Goal: Transaction & Acquisition: Purchase product/service

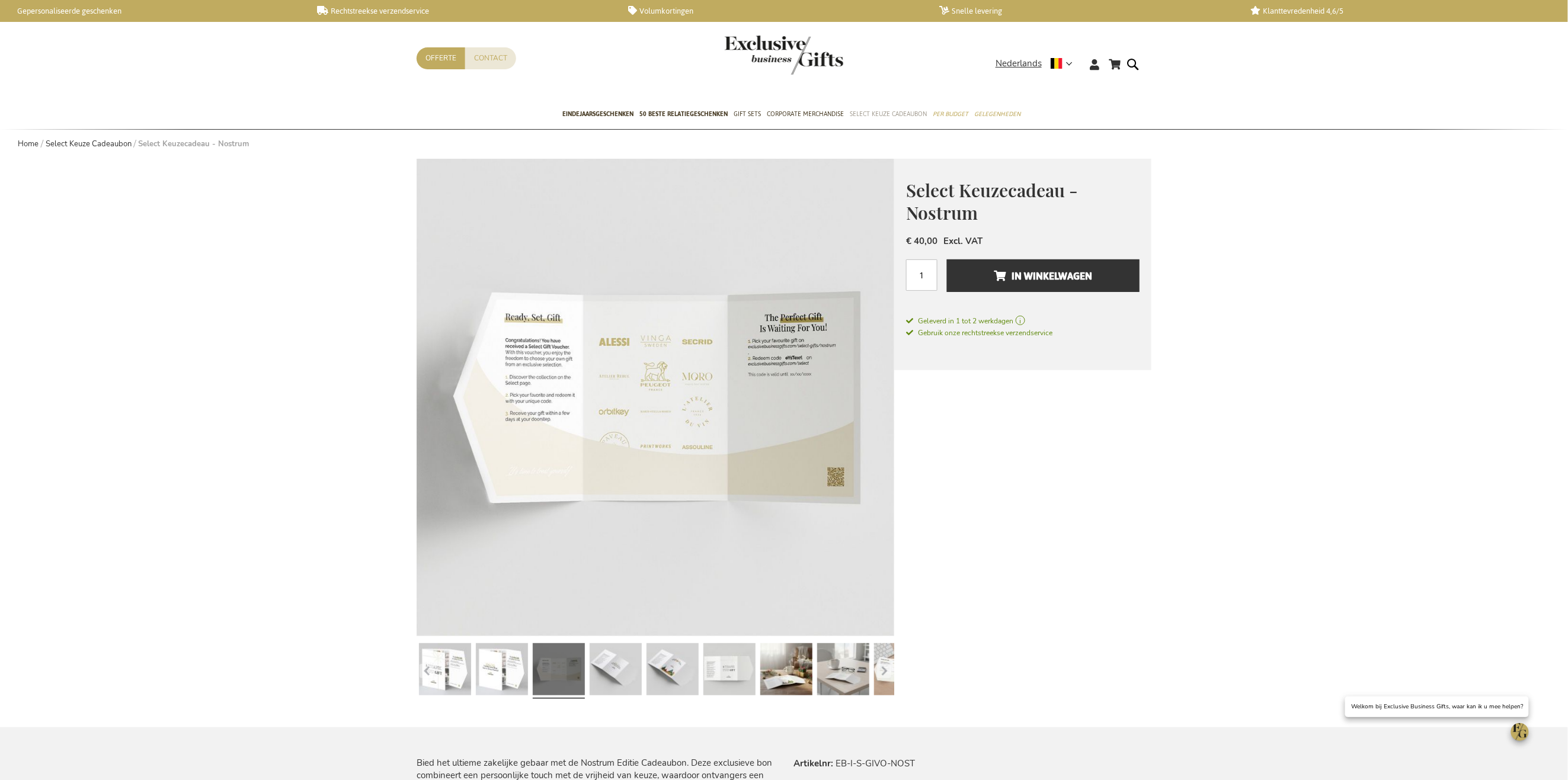
click at [900, 106] on link "Select Keuze Cadeaubon" at bounding box center [889, 115] width 77 height 30
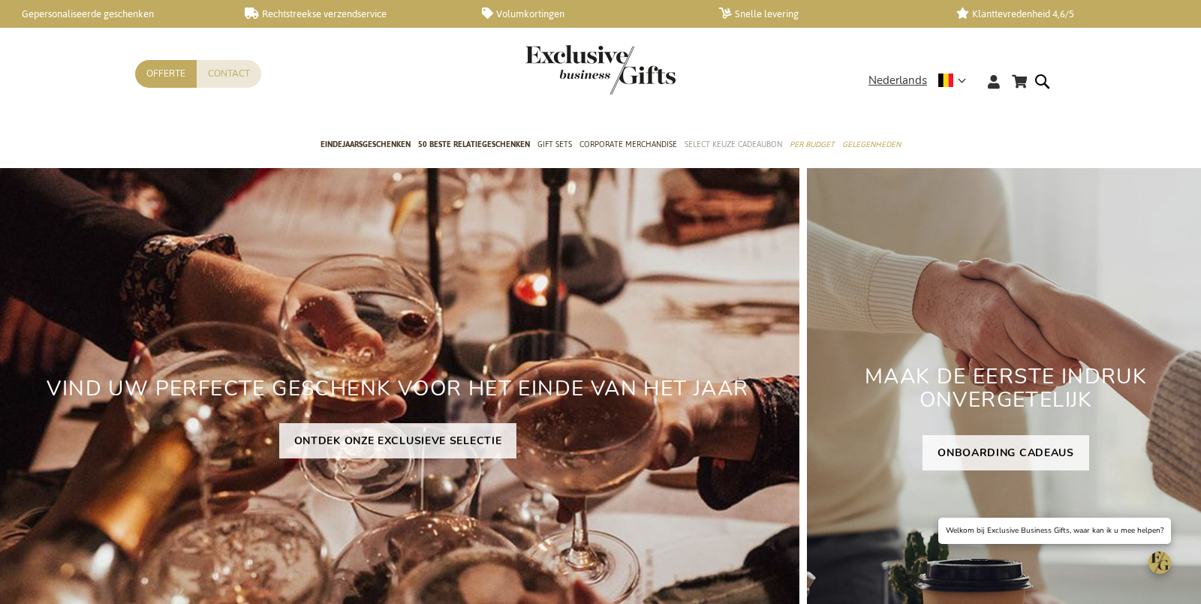
drag, startPoint x: 0, startPoint y: 0, endPoint x: 711, endPoint y: 145, distance: 725.6
click at [711, 145] on span "Select Keuze Cadeaubon" at bounding box center [734, 145] width 98 height 16
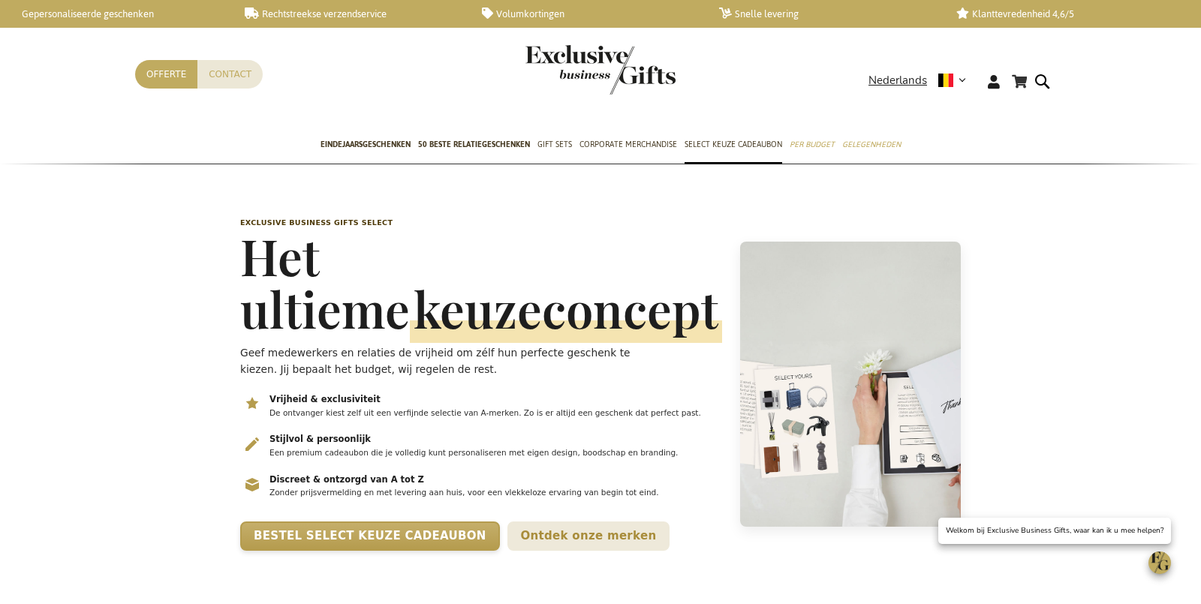
click at [883, 79] on span "Nederlands" at bounding box center [898, 80] width 59 height 17
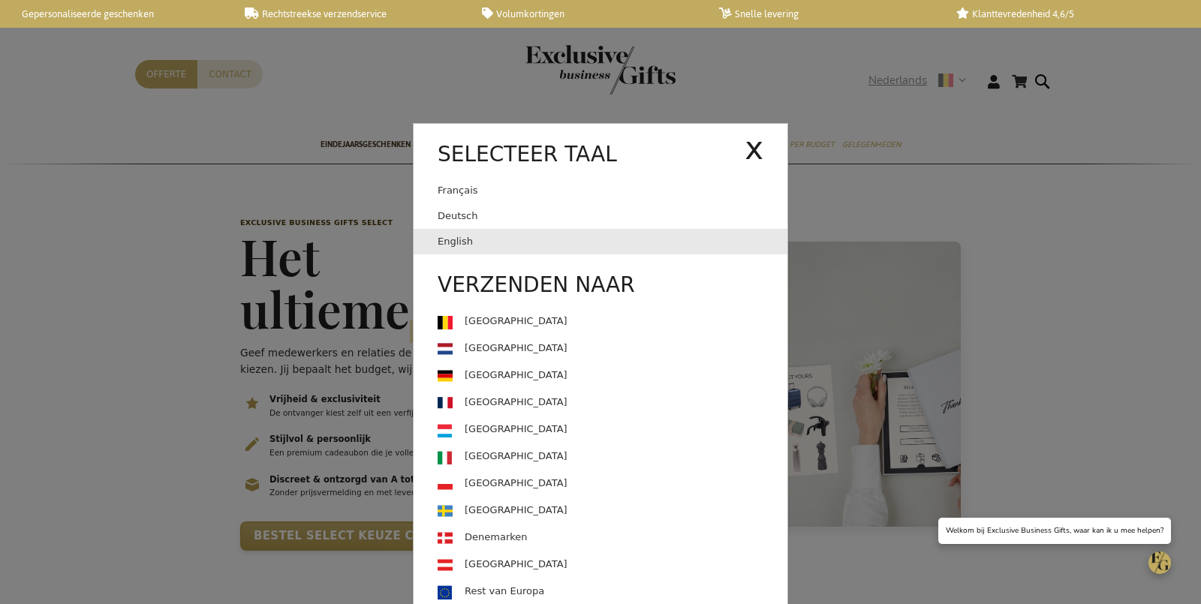
click at [591, 243] on link "English" at bounding box center [613, 242] width 350 height 26
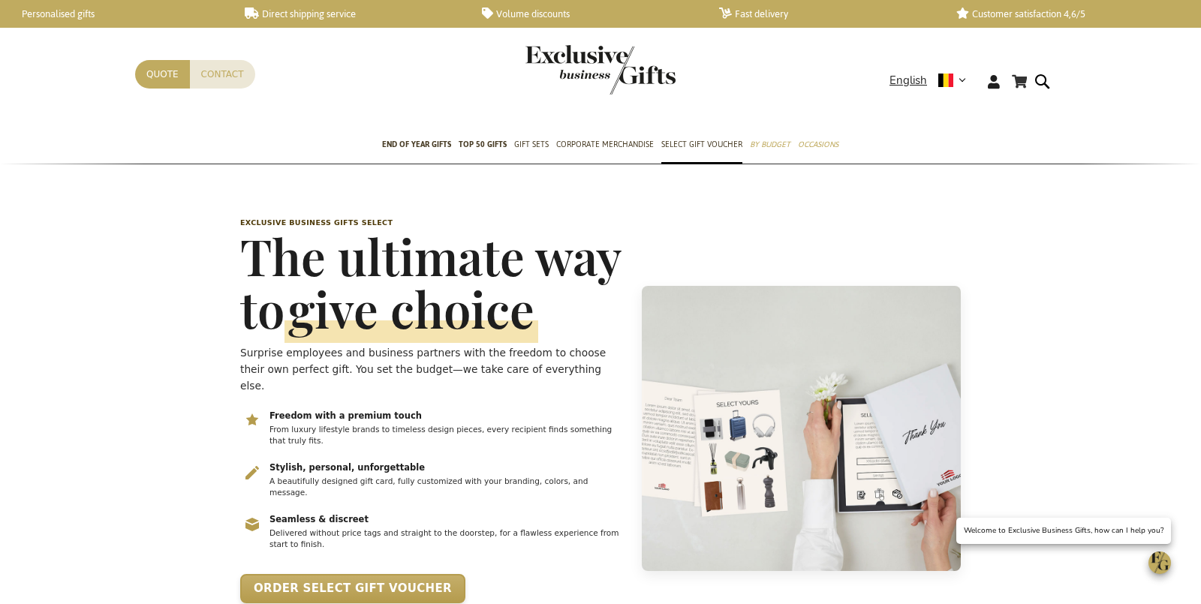
click at [920, 69] on div "My Cart My Cart 0 Close You have no items in your shopping cart. Skip to Conten…" at bounding box center [600, 93] width 955 height 67
click at [910, 80] on span "English" at bounding box center [909, 80] width 38 height 17
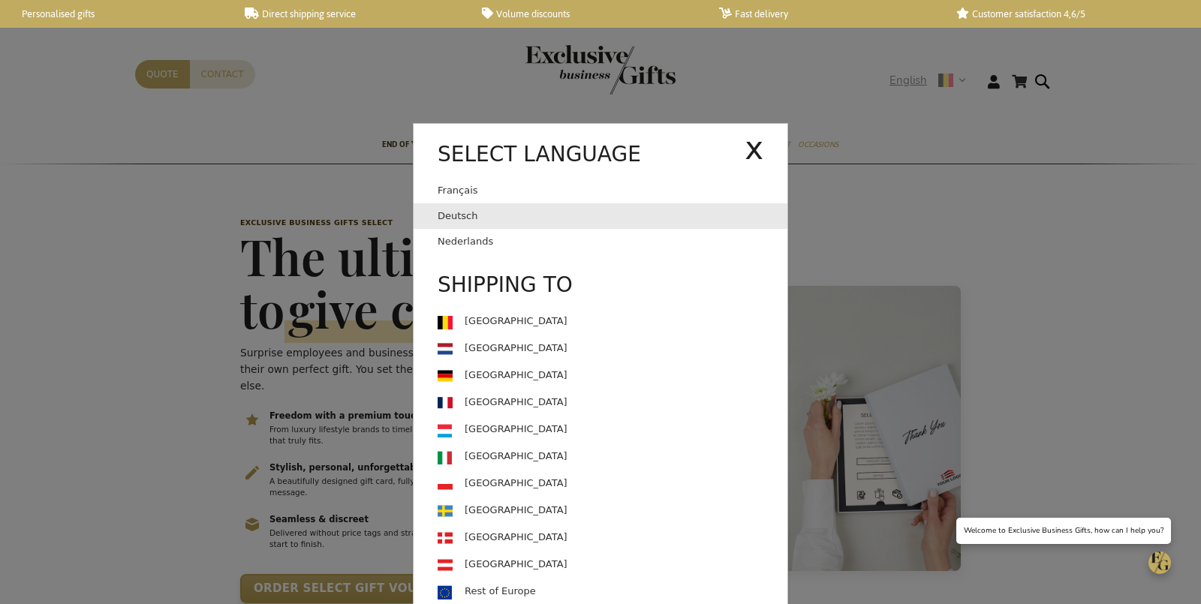
click at [575, 220] on link "Deutsch" at bounding box center [613, 216] width 350 height 26
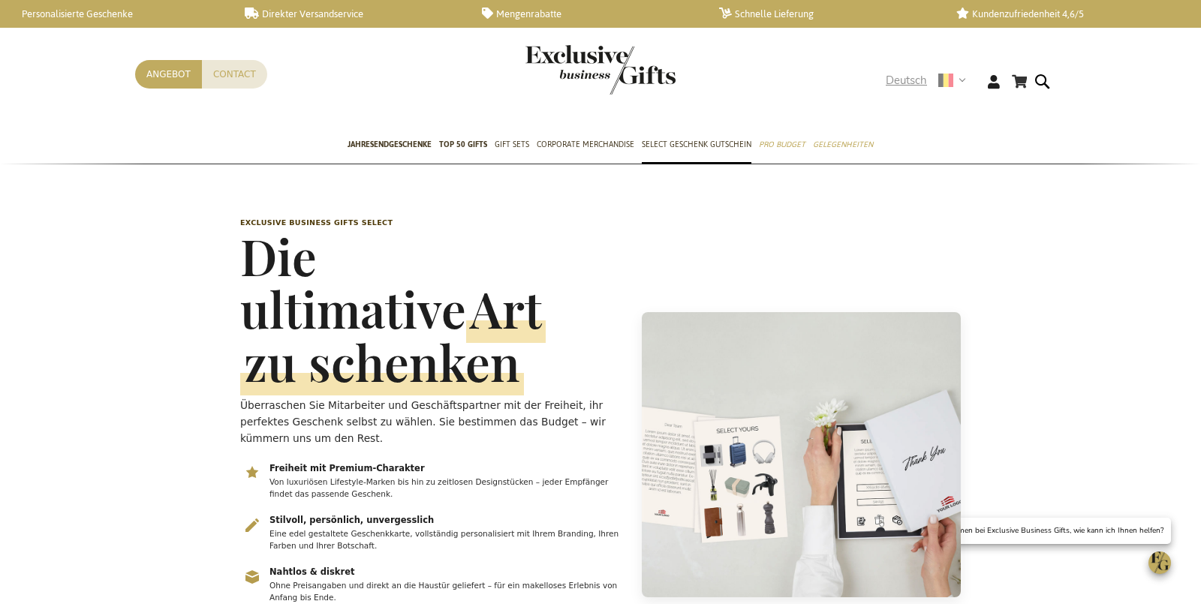
click at [902, 80] on span "Deutsch" at bounding box center [906, 80] width 41 height 17
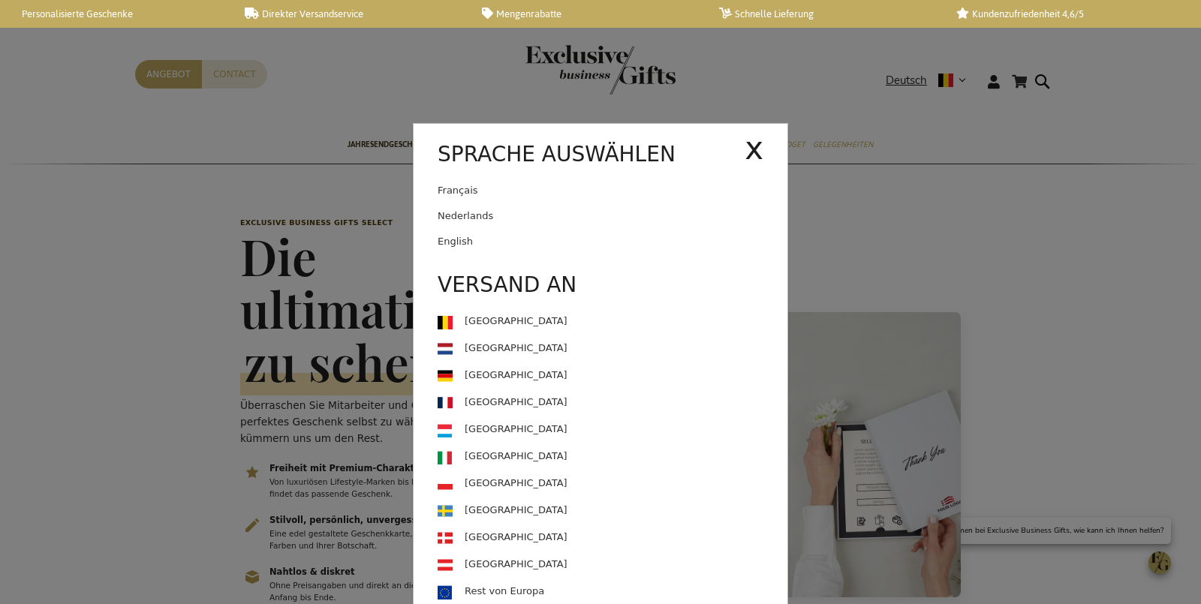
click at [550, 191] on link "Français" at bounding box center [591, 191] width 307 height 26
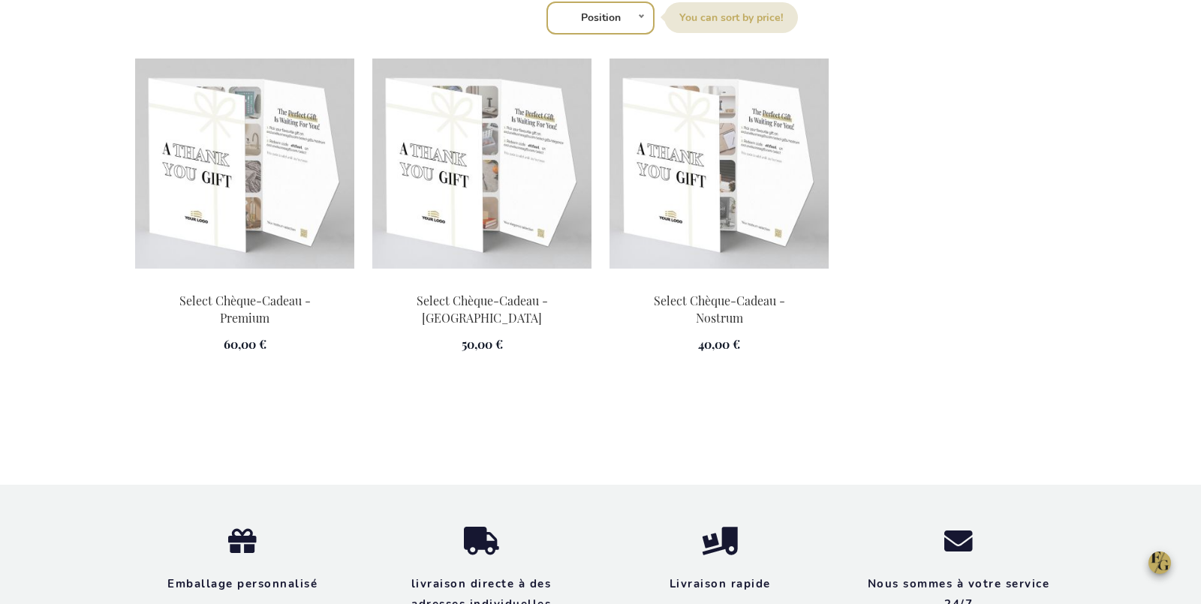
scroll to position [2149, 0]
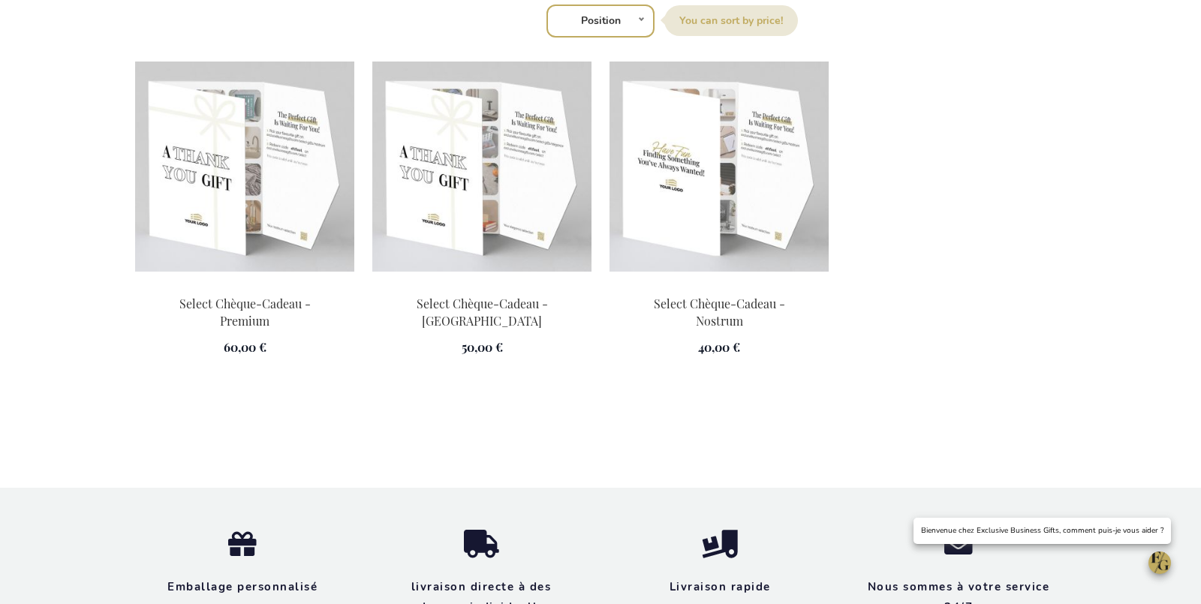
click at [617, 361] on div "Ajouter au panier" at bounding box center [719, 346] width 219 height 123
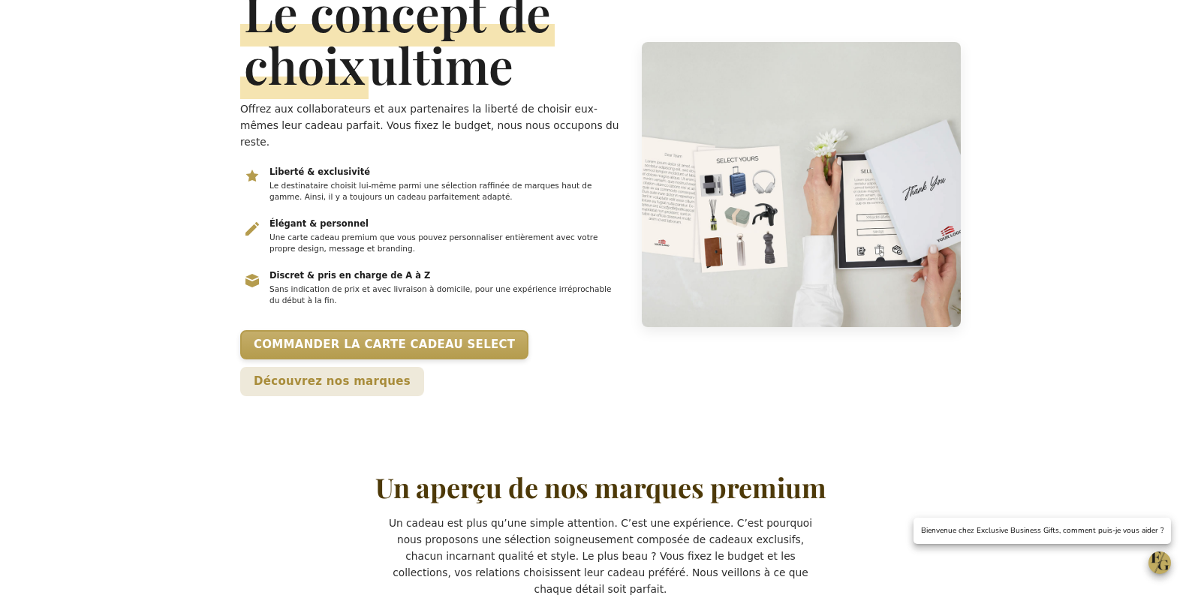
scroll to position [0, 0]
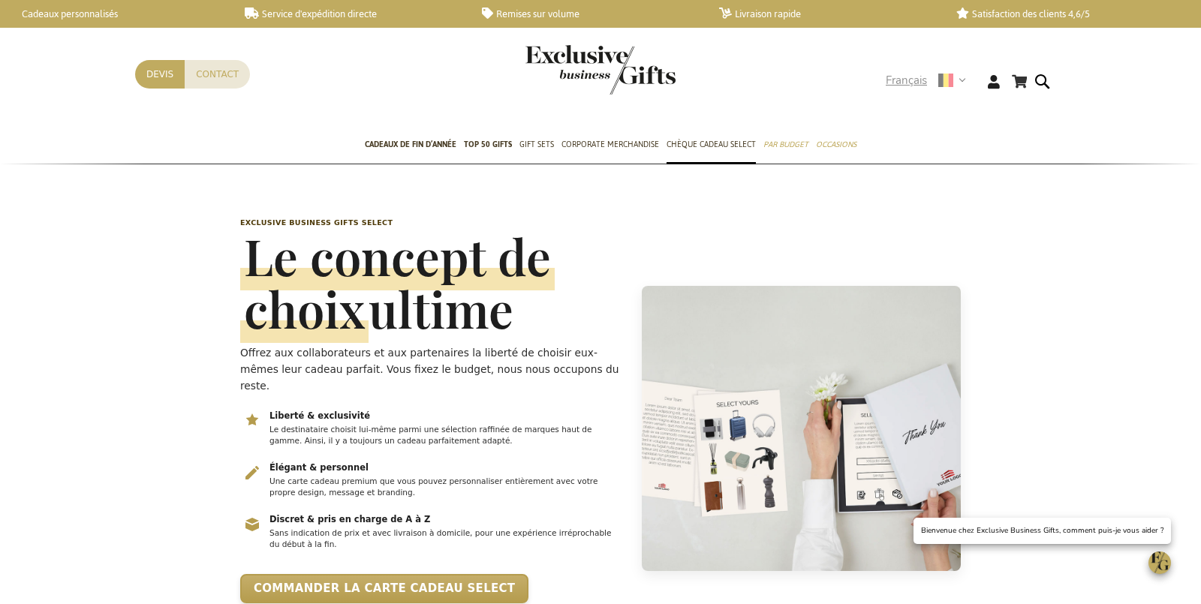
click at [904, 94] on div "Langue Français x Sélectionner la langue Deutsch Nederlands Envoyer à" at bounding box center [931, 84] width 90 height 24
click at [901, 76] on span "Français" at bounding box center [906, 80] width 41 height 17
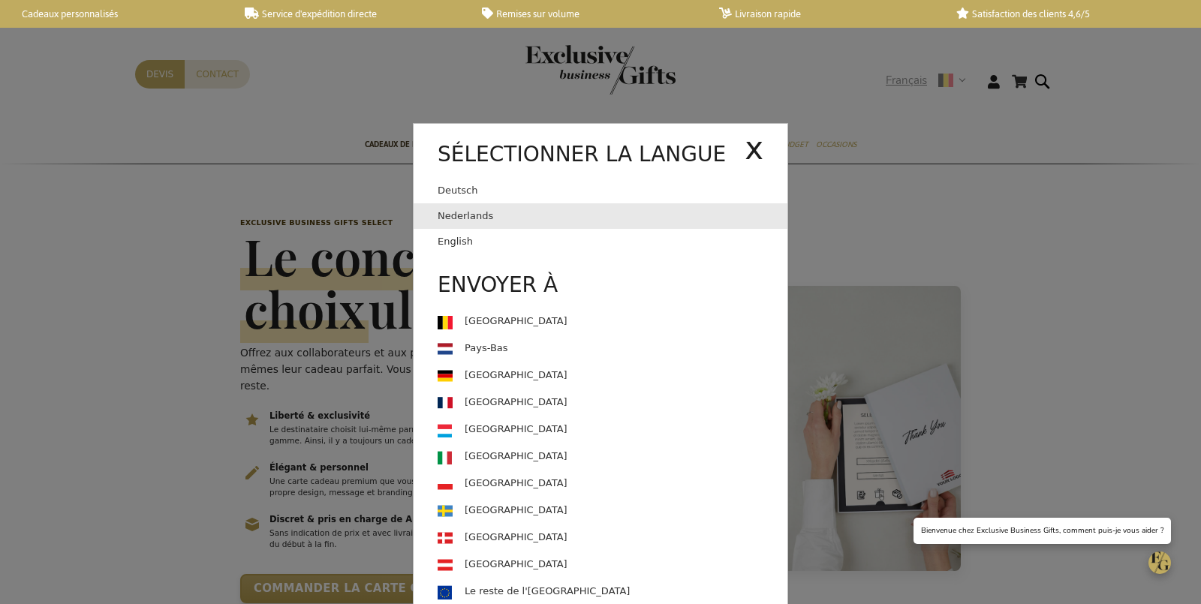
click at [598, 221] on link "Nederlands" at bounding box center [613, 216] width 350 height 26
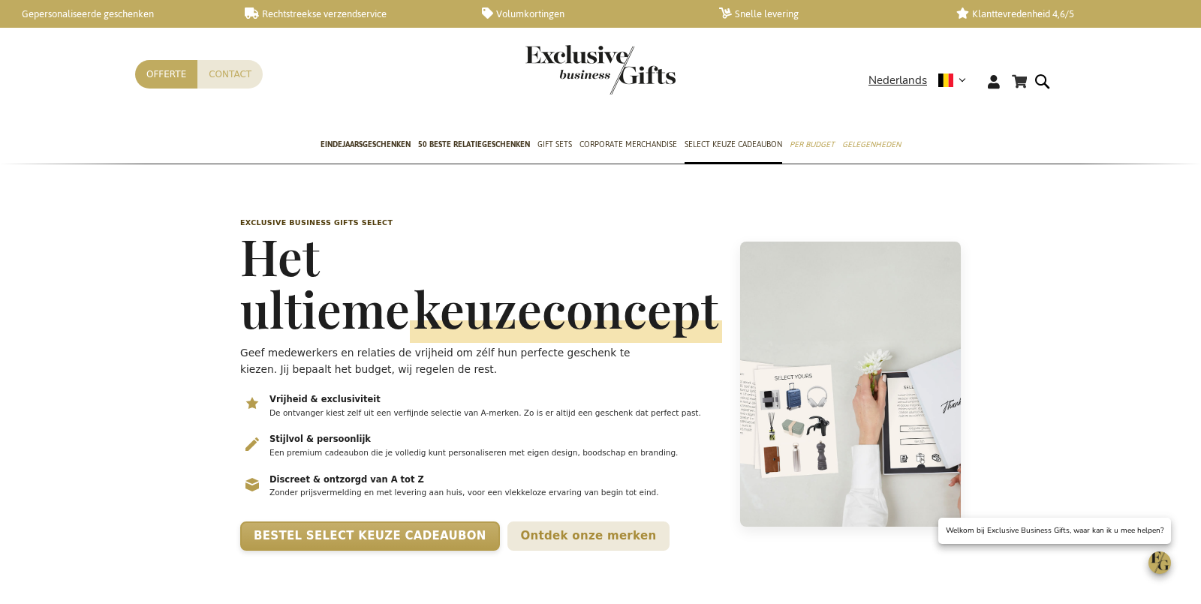
scroll to position [0, 5]
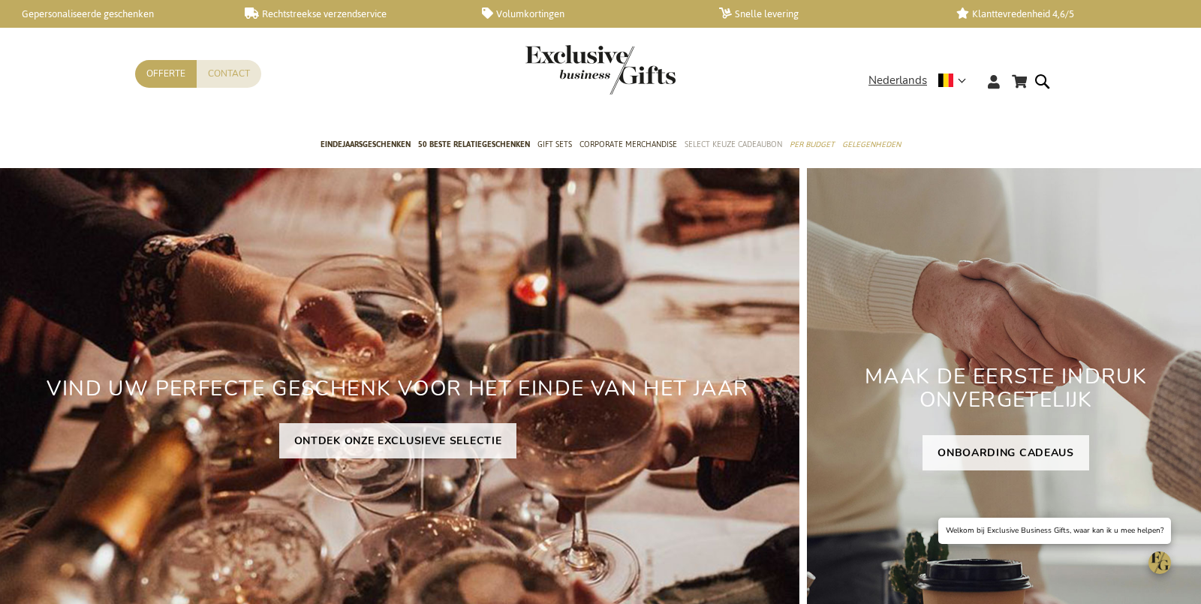
click at [748, 144] on span "Select Keuze Cadeaubon" at bounding box center [734, 145] width 98 height 16
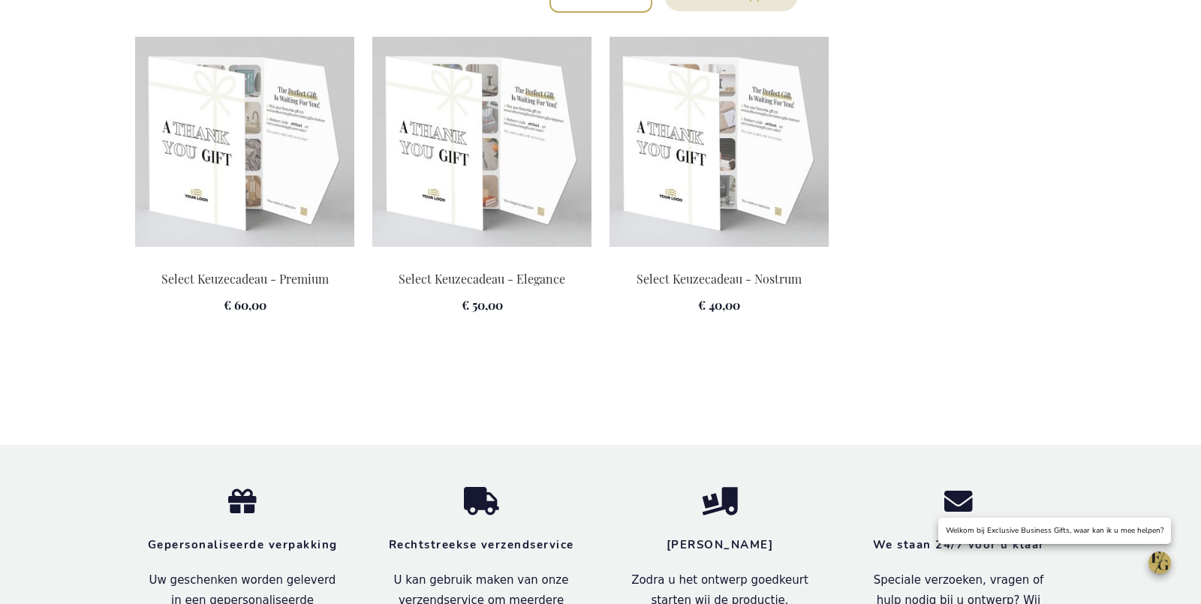
scroll to position [1878, 0]
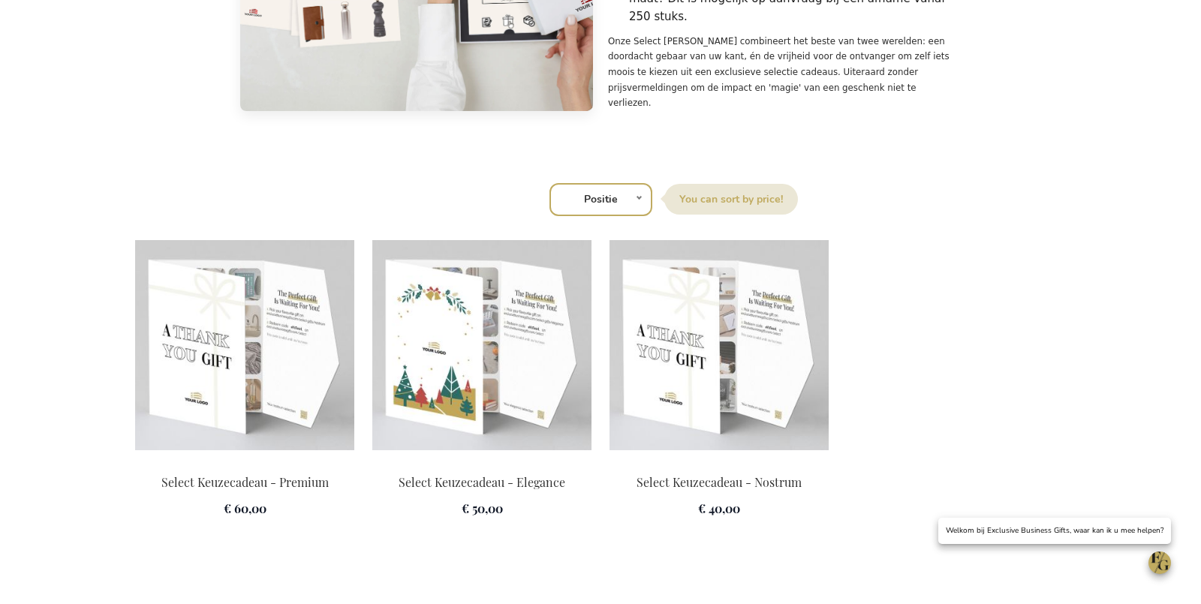
click at [544, 400] on img at bounding box center [481, 345] width 219 height 210
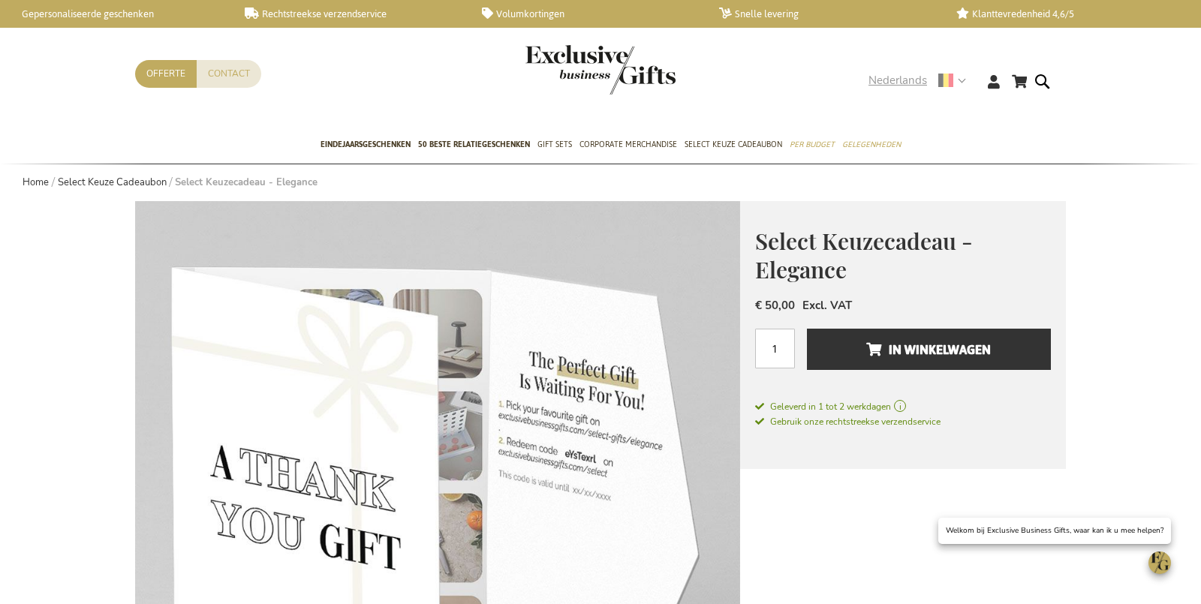
click at [885, 80] on span "Nederlands" at bounding box center [898, 80] width 59 height 17
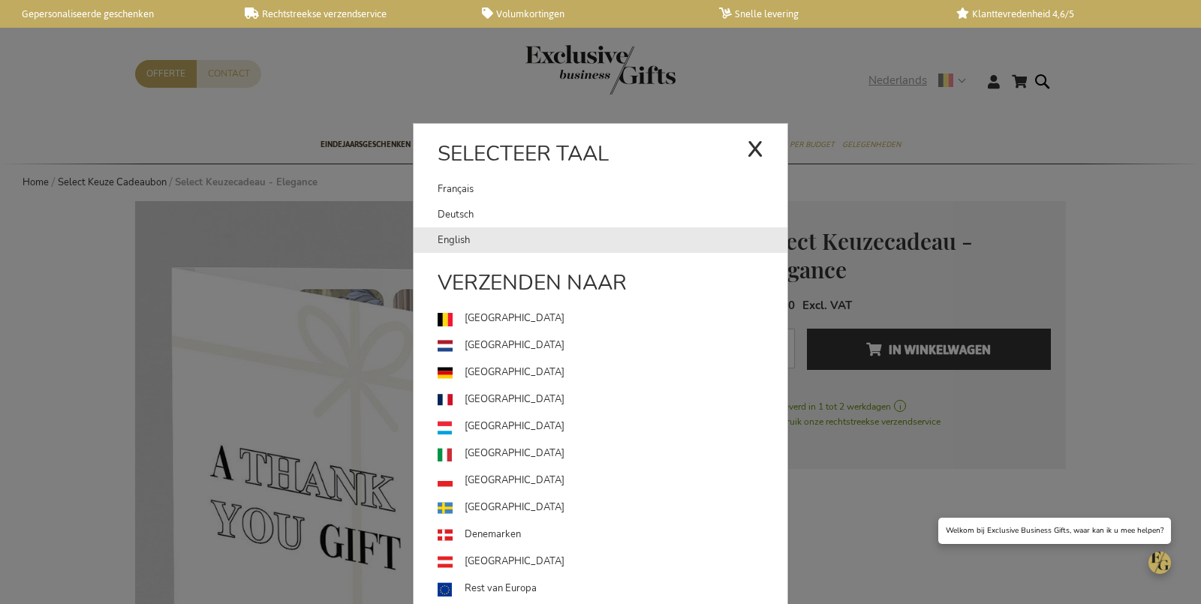
click at [475, 247] on link "English" at bounding box center [613, 240] width 350 height 26
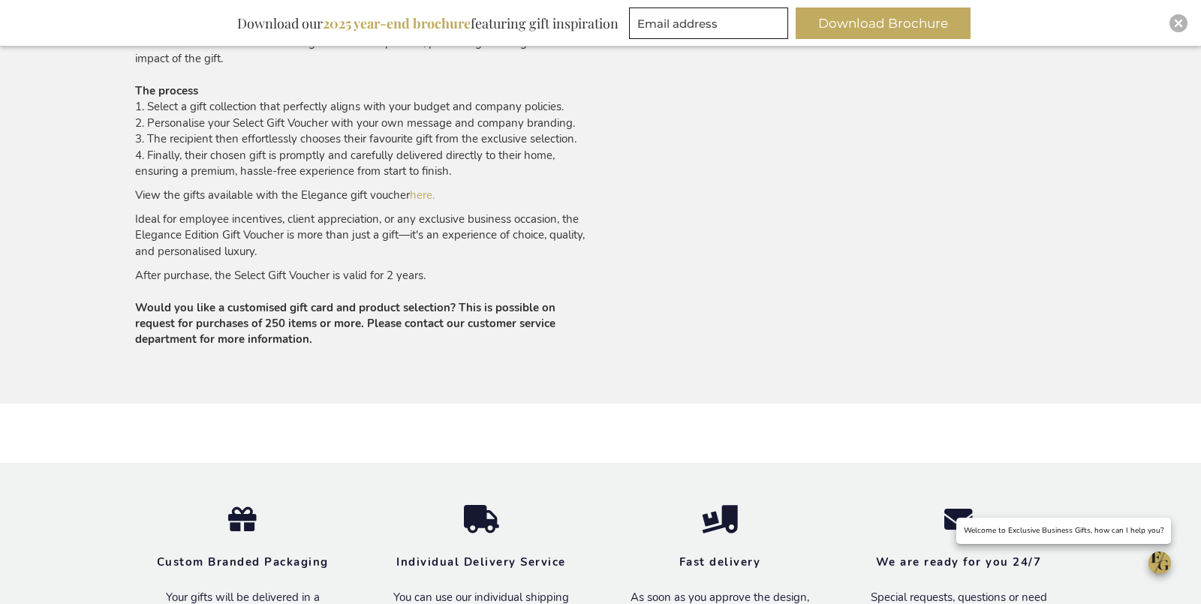
scroll to position [1134, 0]
click at [427, 194] on link "here." at bounding box center [422, 193] width 25 height 15
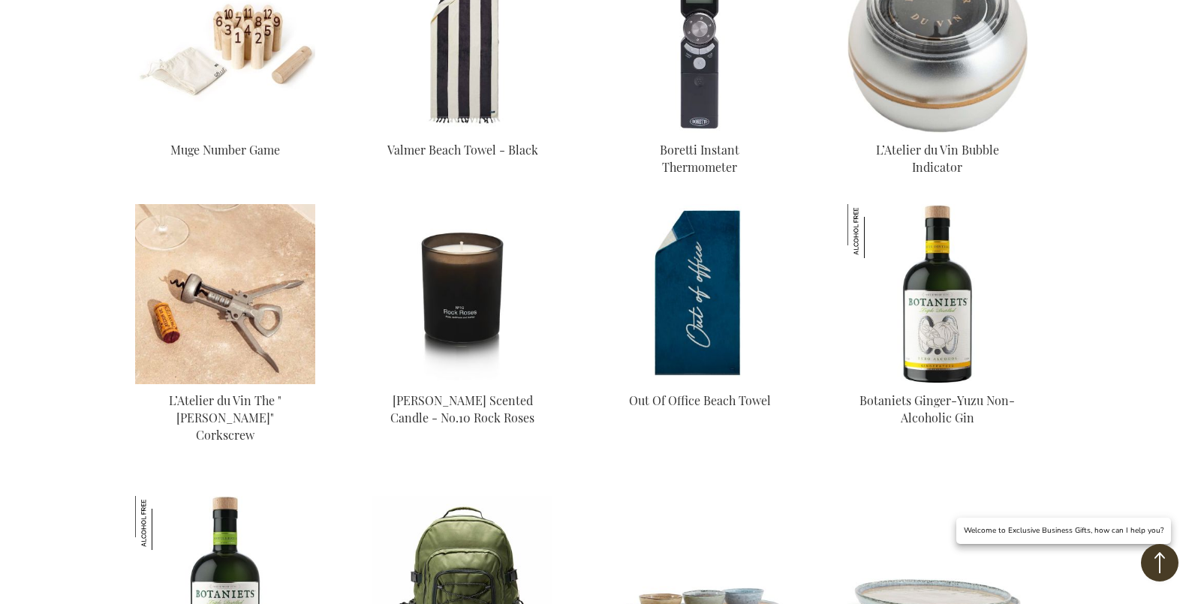
scroll to position [2549, 0]
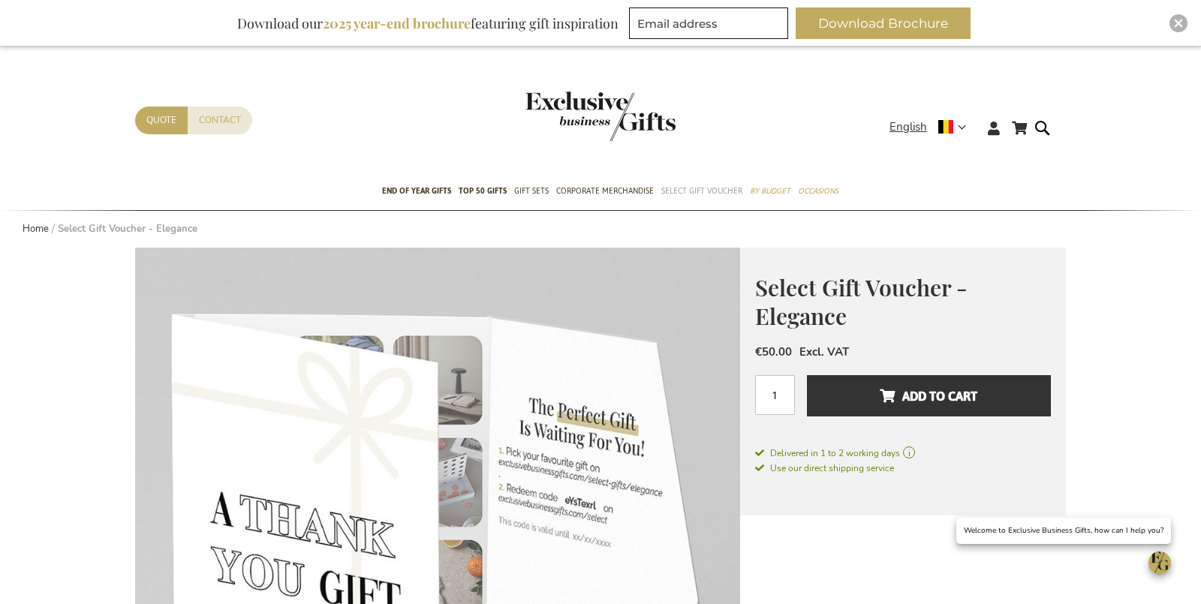
click at [704, 192] on span "Select Gift Voucher" at bounding box center [701, 191] width 81 height 16
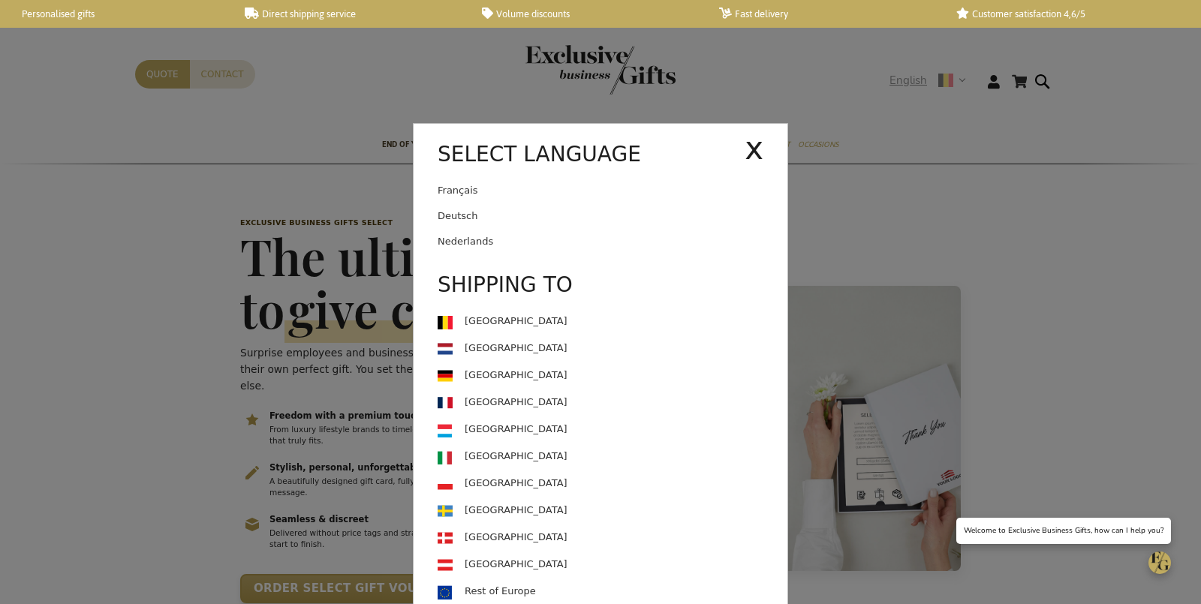
scroll to position [0, 5]
click at [587, 180] on link "Français" at bounding box center [591, 191] width 307 height 26
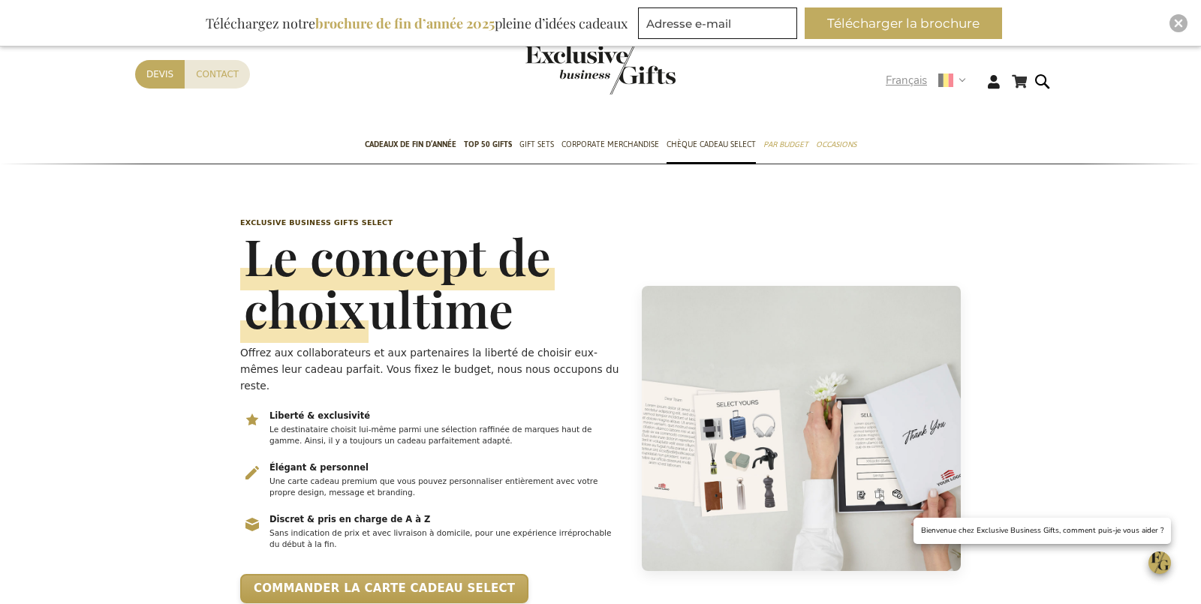
click at [914, 79] on span "Français" at bounding box center [906, 80] width 41 height 17
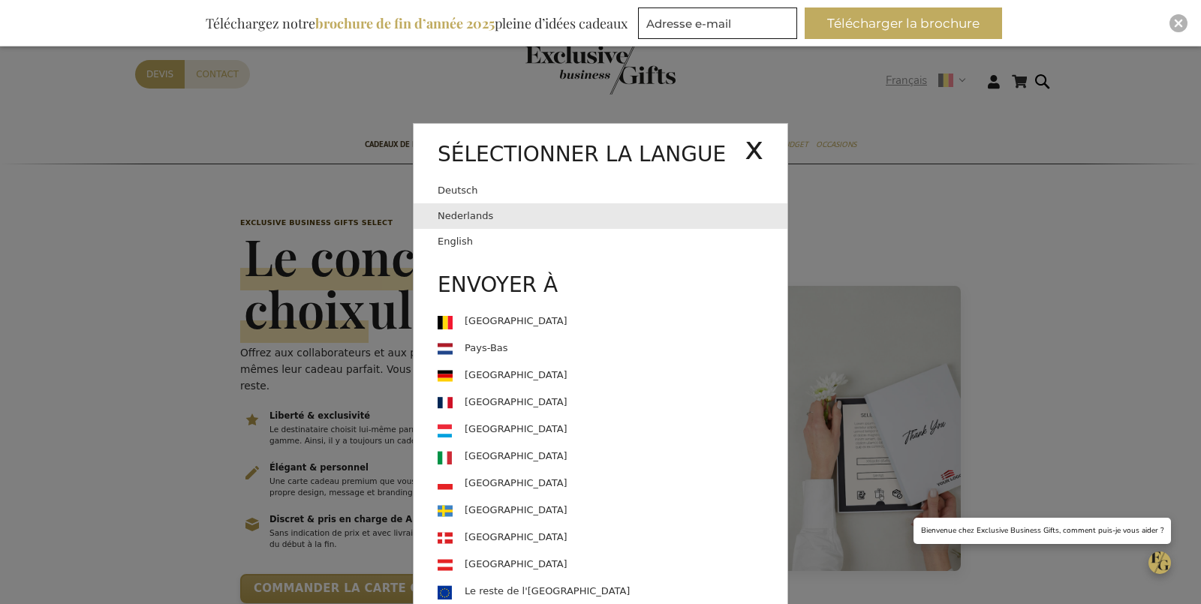
click at [463, 216] on link "Nederlands" at bounding box center [613, 216] width 350 height 26
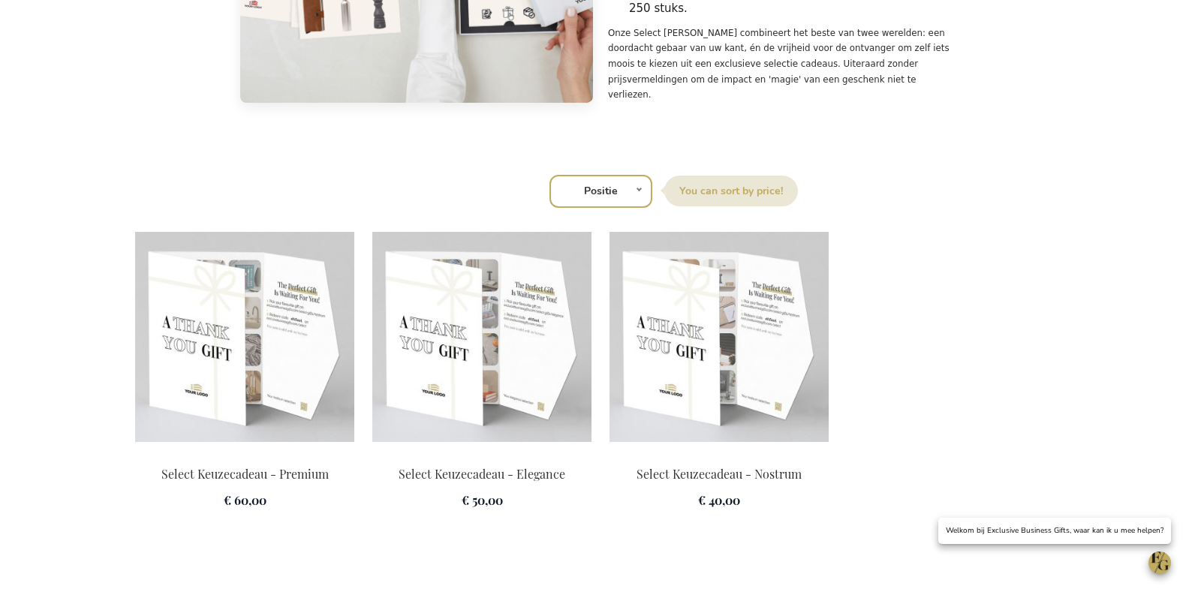
scroll to position [2100, 0]
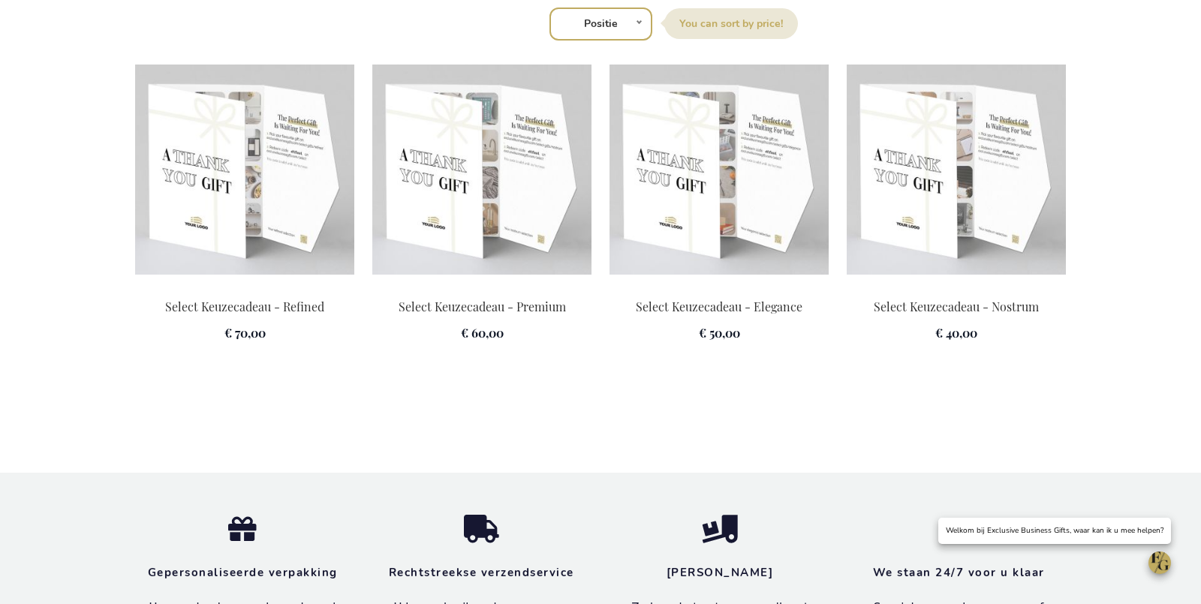
scroll to position [1999, 0]
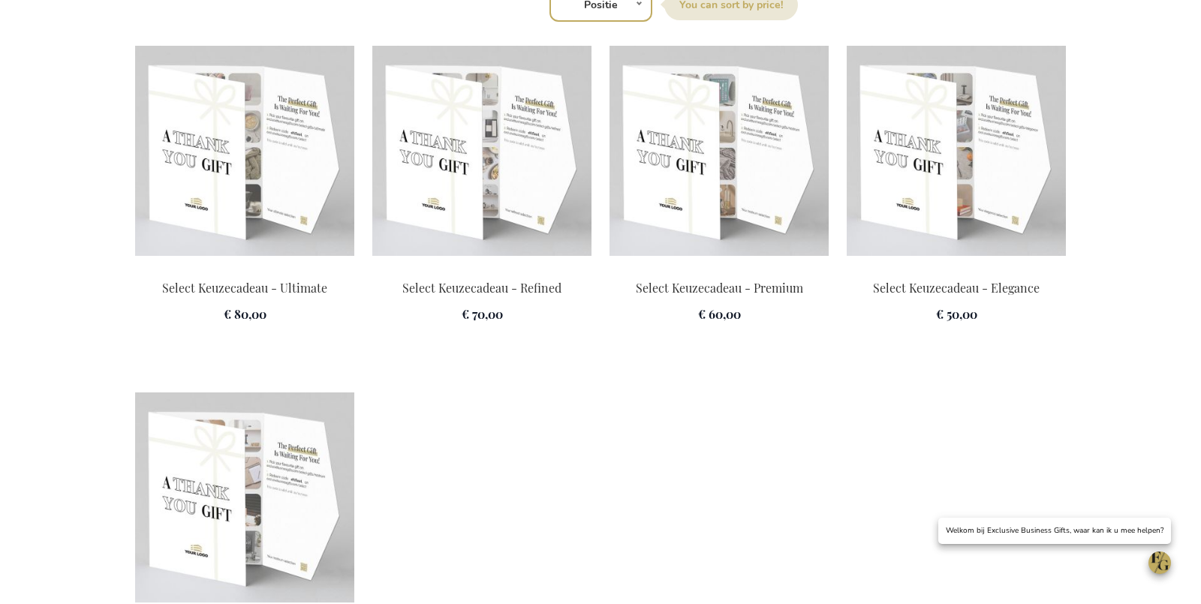
scroll to position [2071, 0]
click at [239, 215] on img at bounding box center [244, 153] width 219 height 210
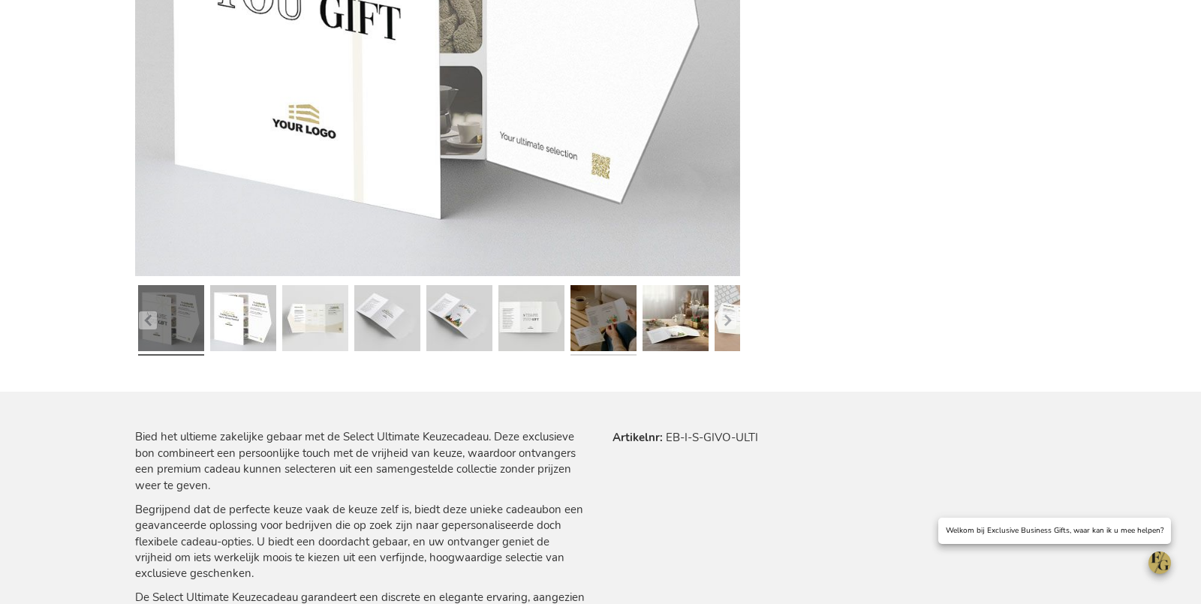
click at [625, 304] on link at bounding box center [604, 321] width 66 height 83
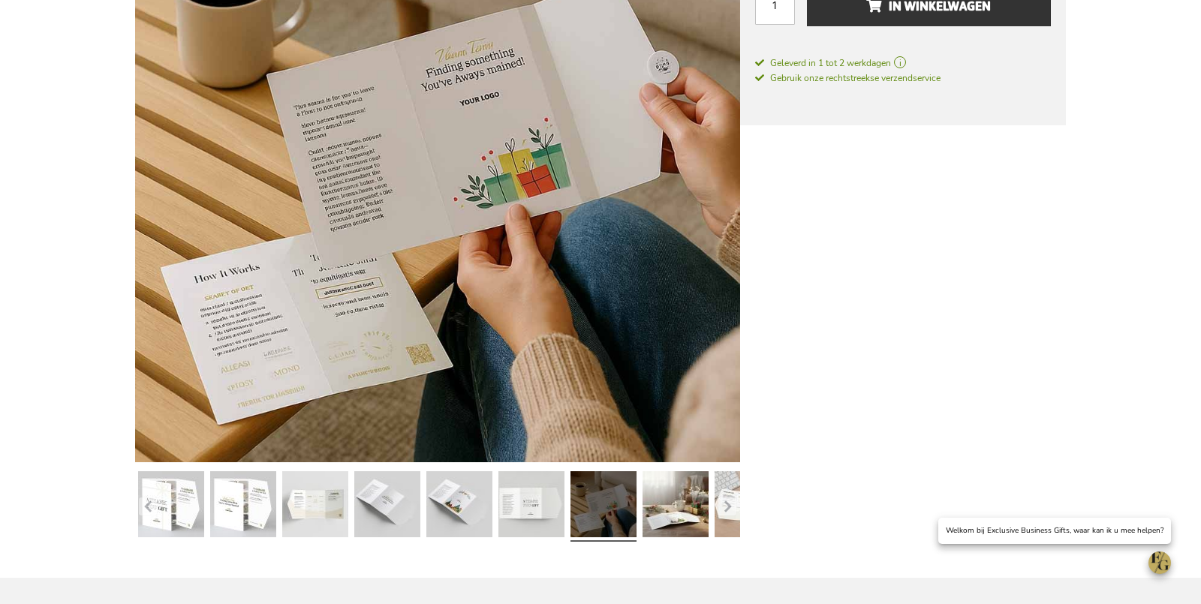
scroll to position [341, 0]
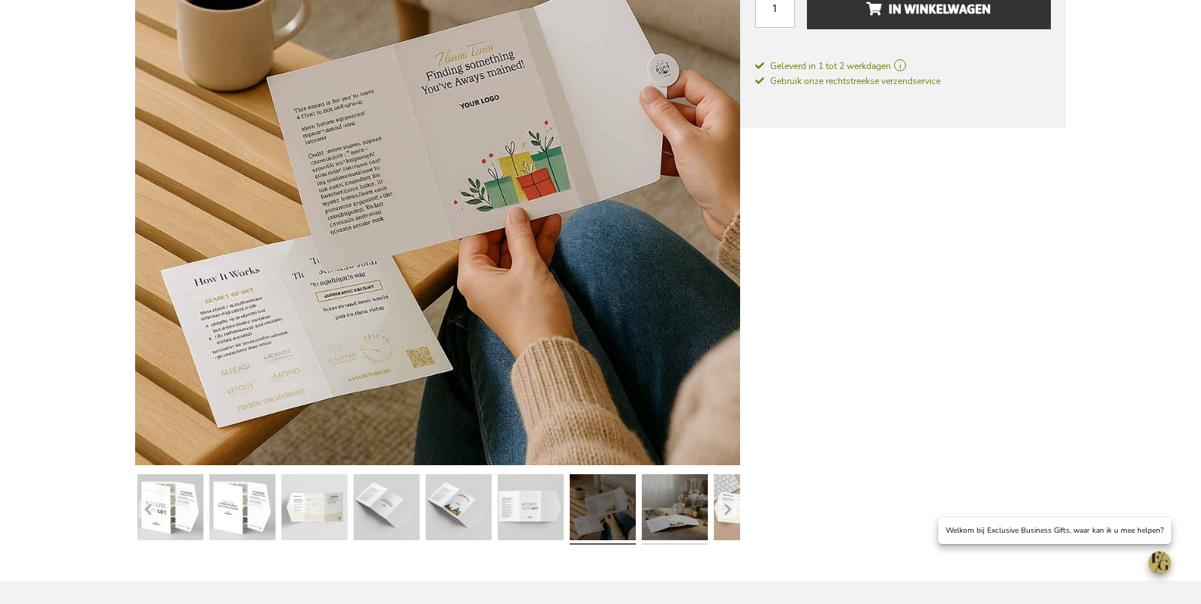
click at [685, 510] on link at bounding box center [675, 510] width 66 height 83
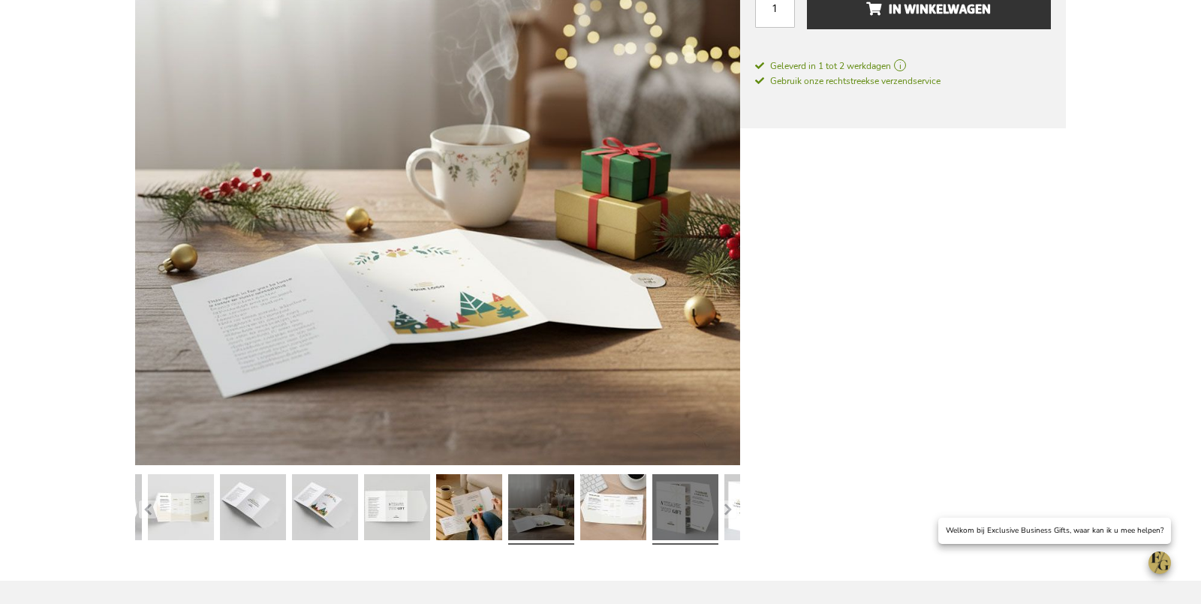
click at [568, 513] on link at bounding box center [541, 510] width 66 height 83
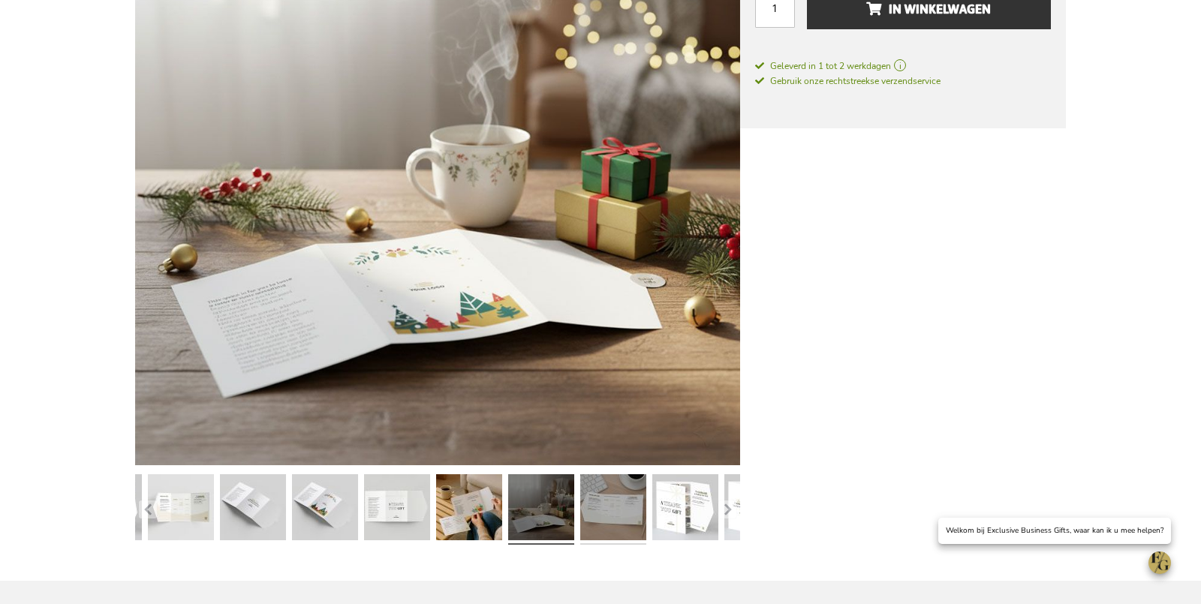
click at [618, 516] on link at bounding box center [613, 510] width 66 height 83
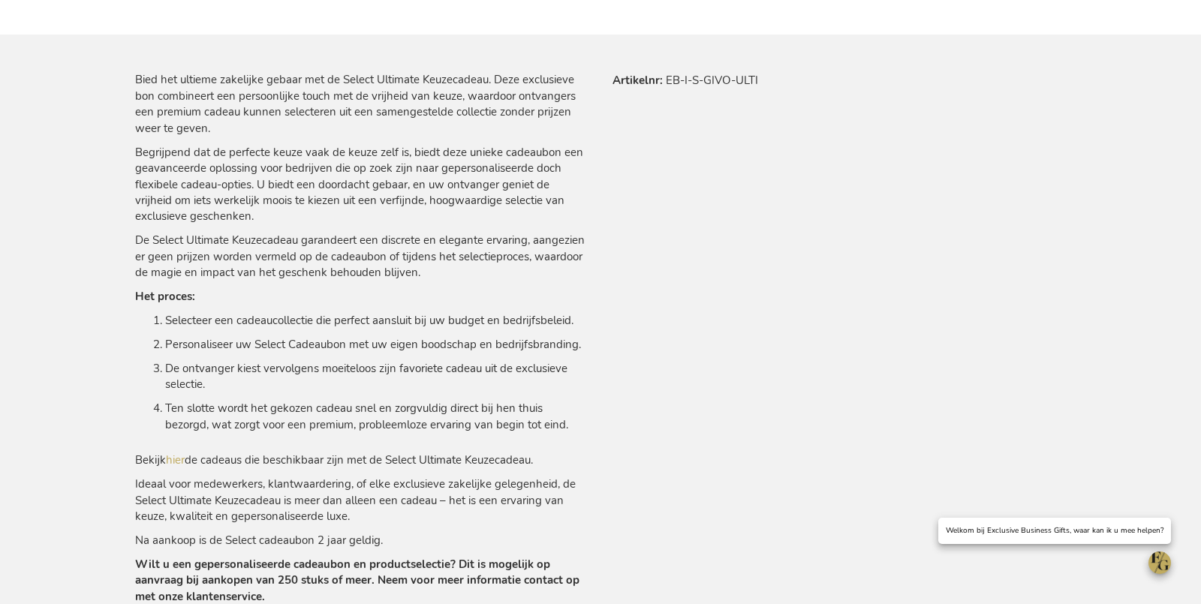
scroll to position [980, 0]
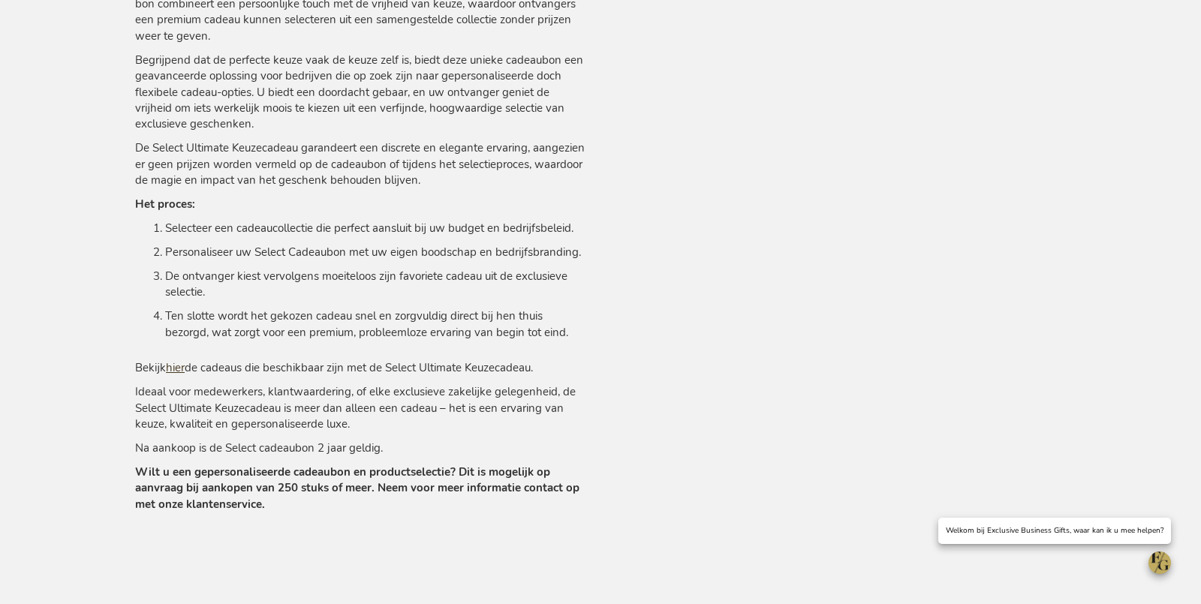
click at [177, 369] on link "hier" at bounding box center [175, 367] width 19 height 15
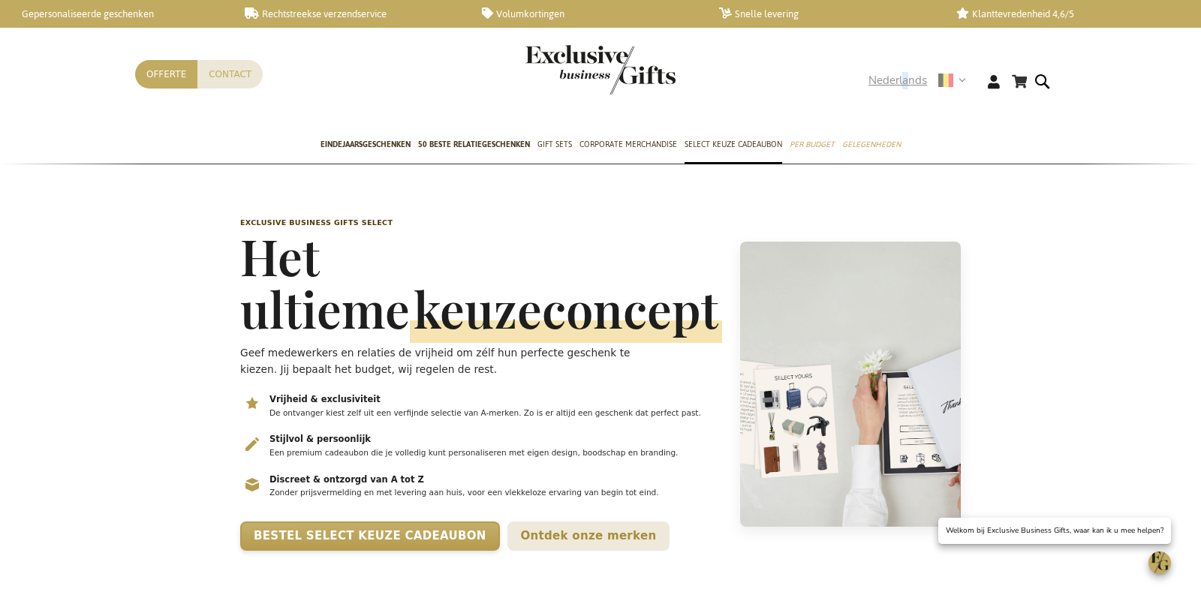
click at [905, 89] on span "Nederlands" at bounding box center [898, 80] width 59 height 17
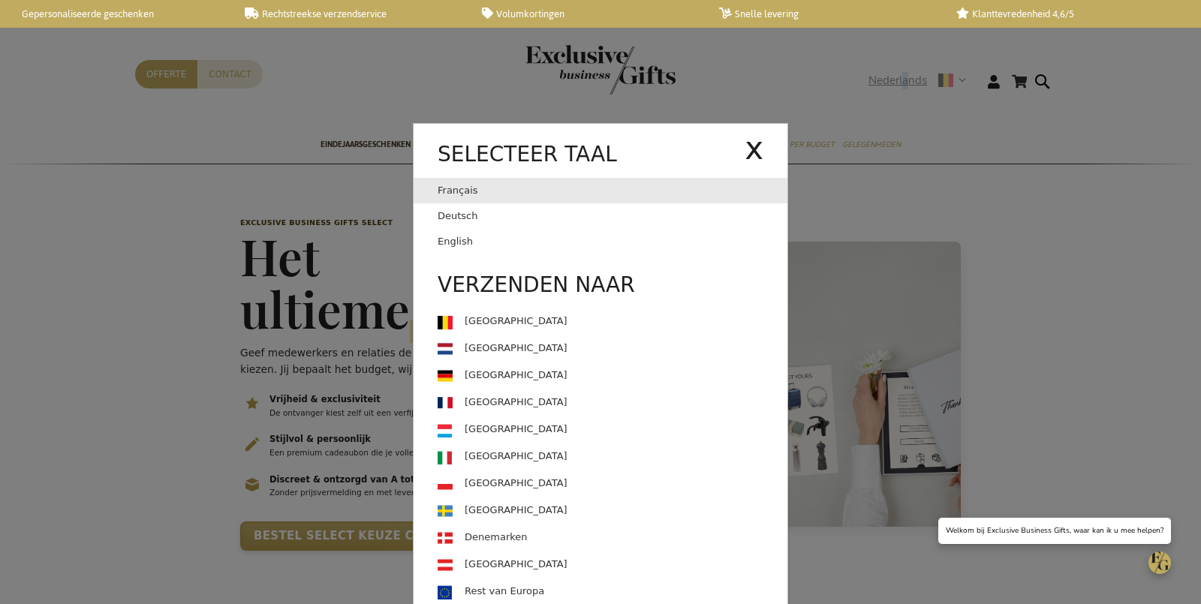
click at [569, 192] on link "Français" at bounding box center [591, 191] width 307 height 26
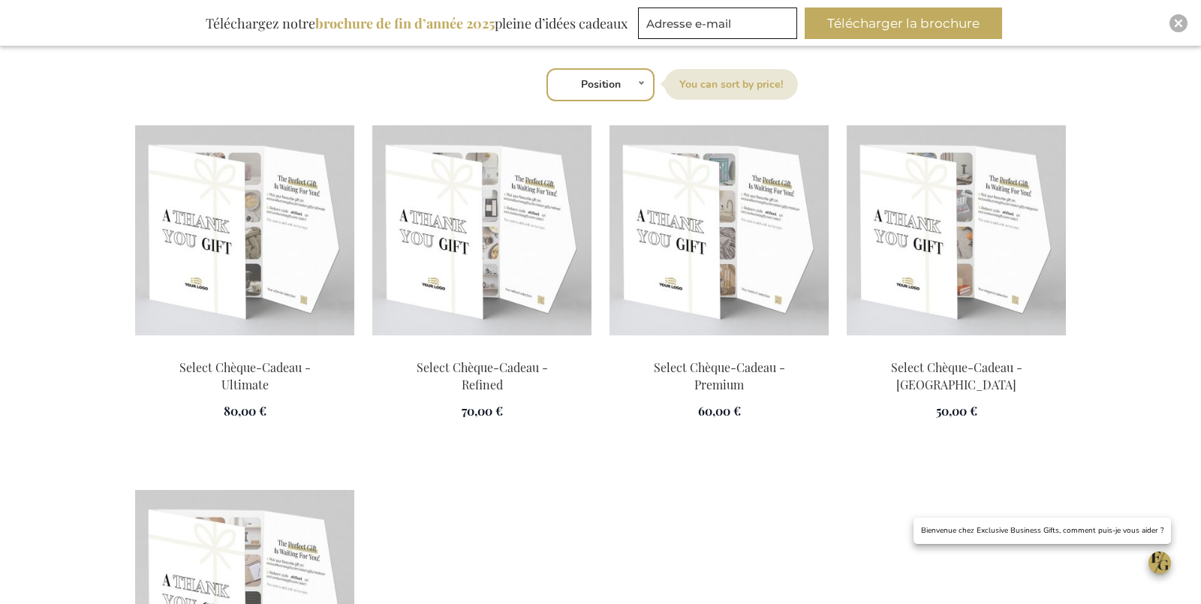
scroll to position [2091, 0]
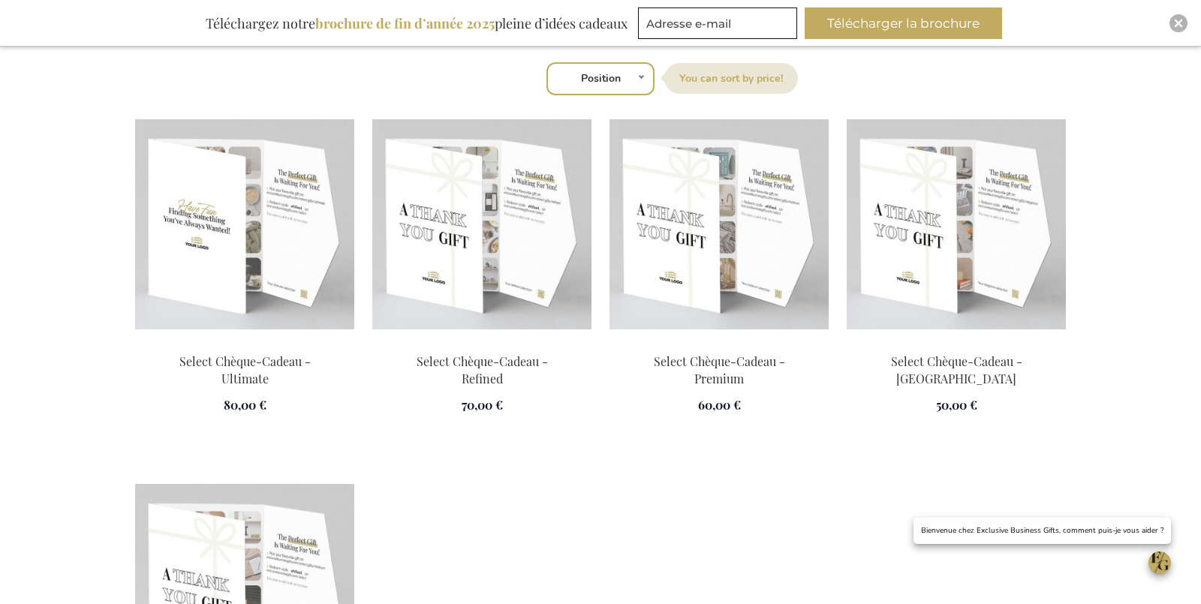
click at [215, 210] on img at bounding box center [244, 224] width 219 height 210
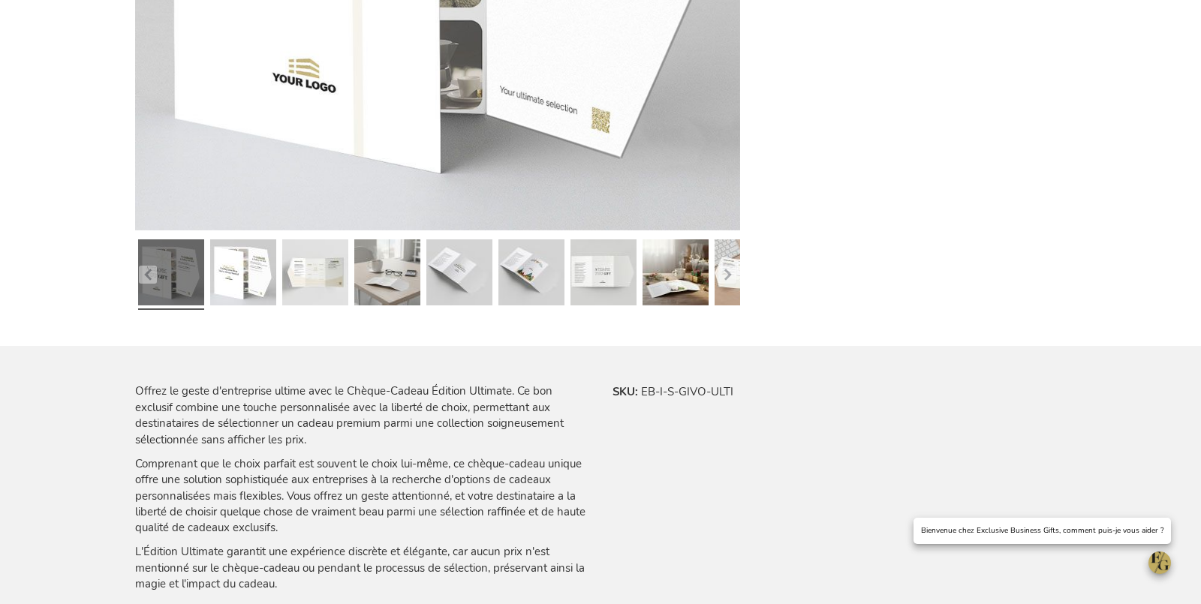
scroll to position [674, 0]
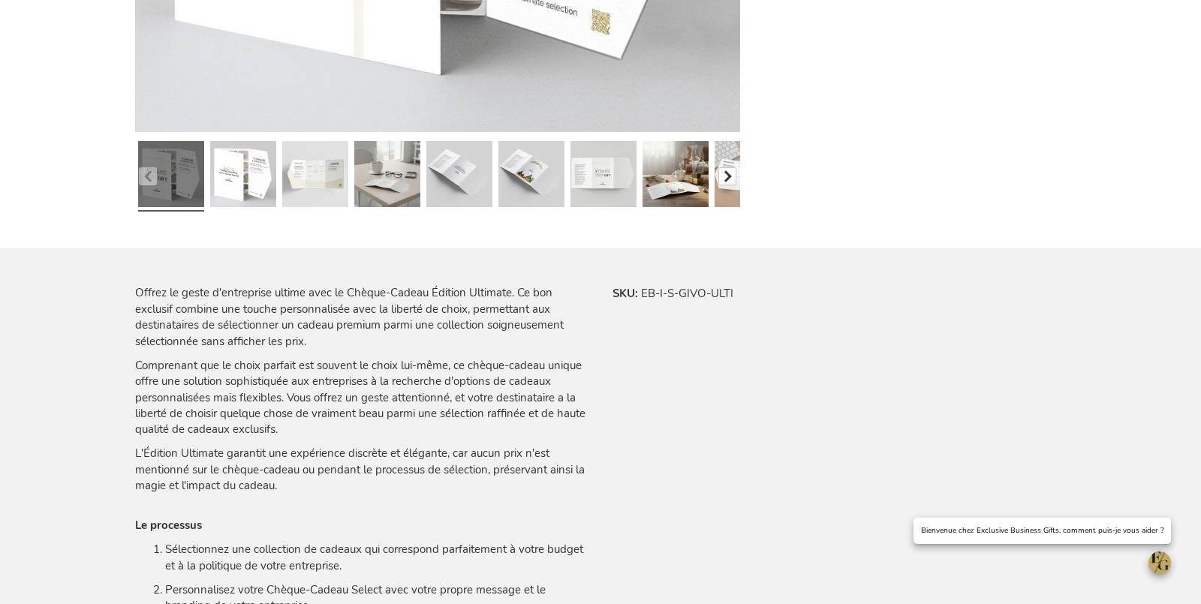
click at [727, 169] on button "button" at bounding box center [727, 176] width 18 height 18
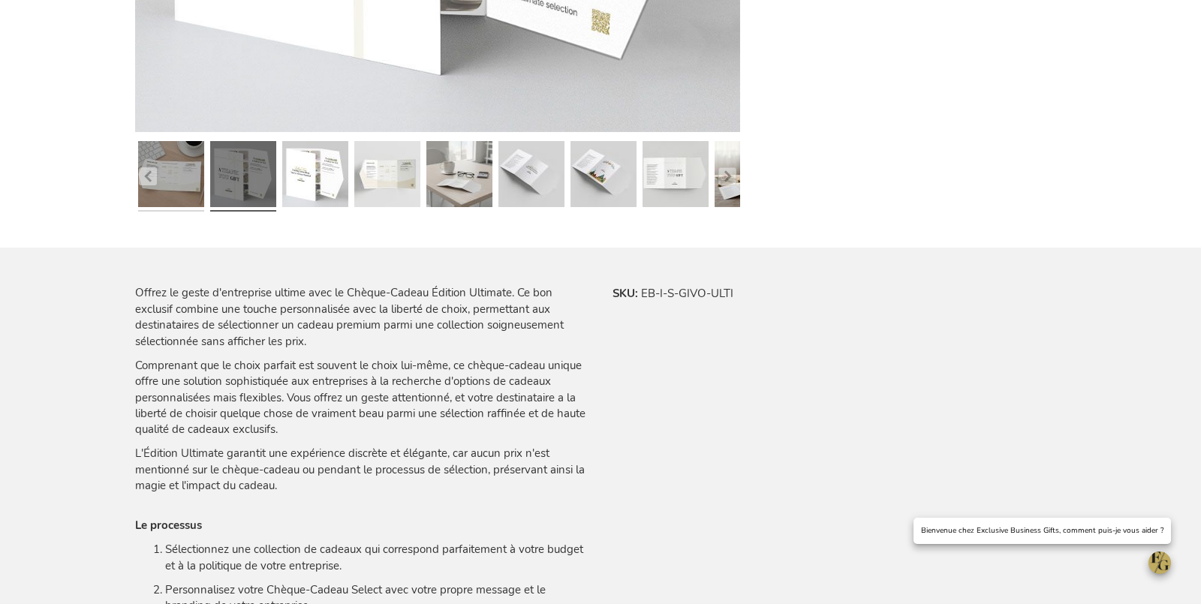
click at [187, 188] on link at bounding box center [171, 177] width 66 height 83
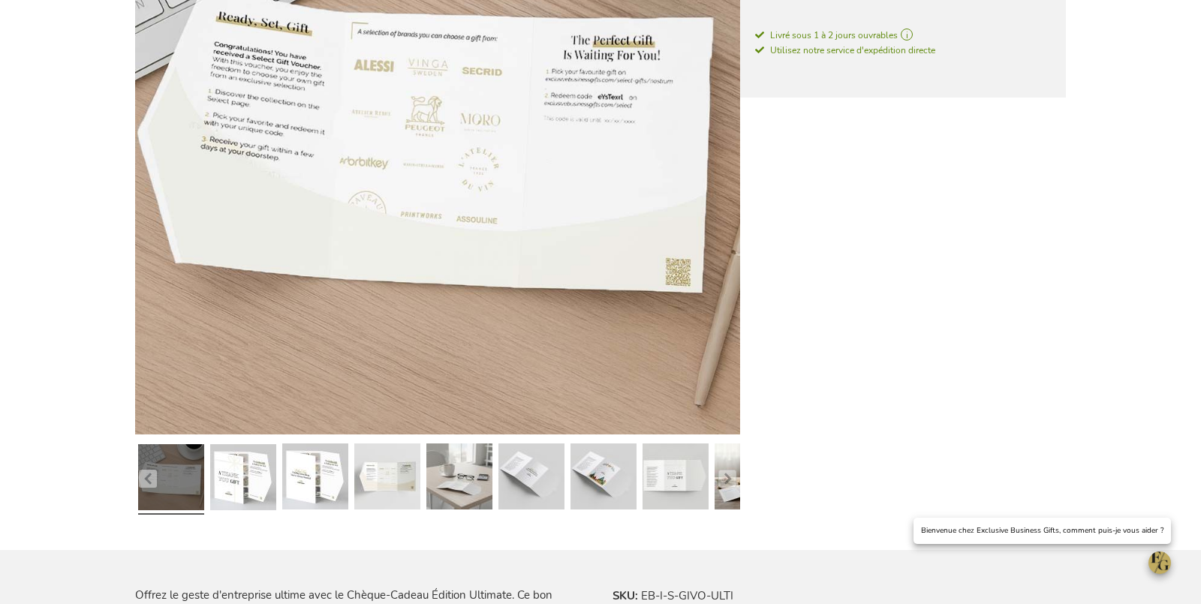
scroll to position [368, 0]
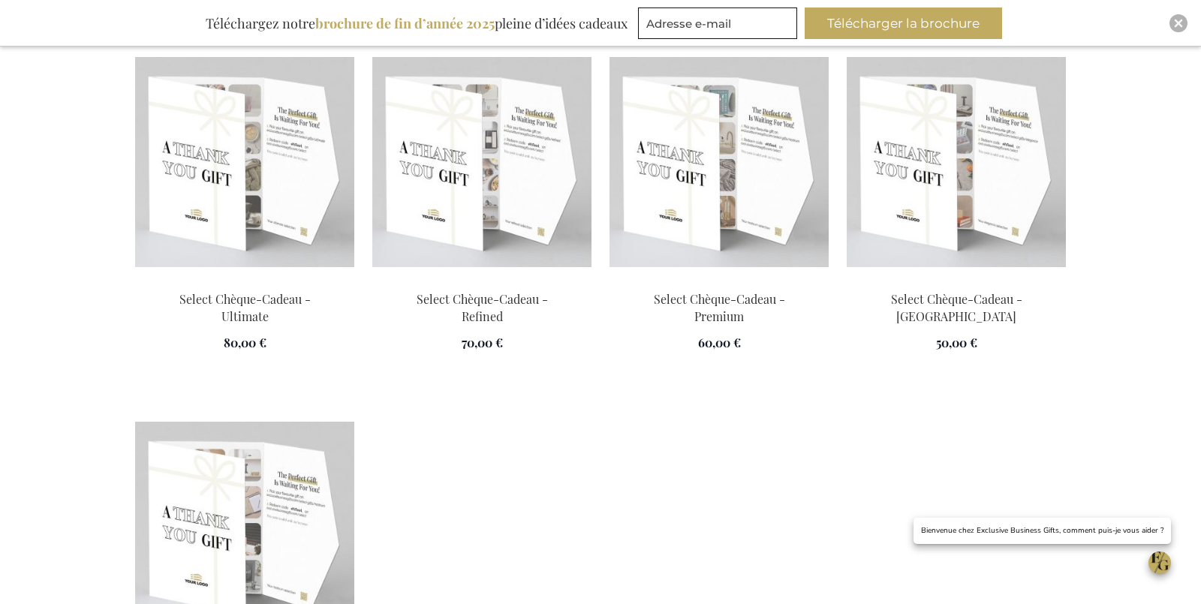
scroll to position [0, 5]
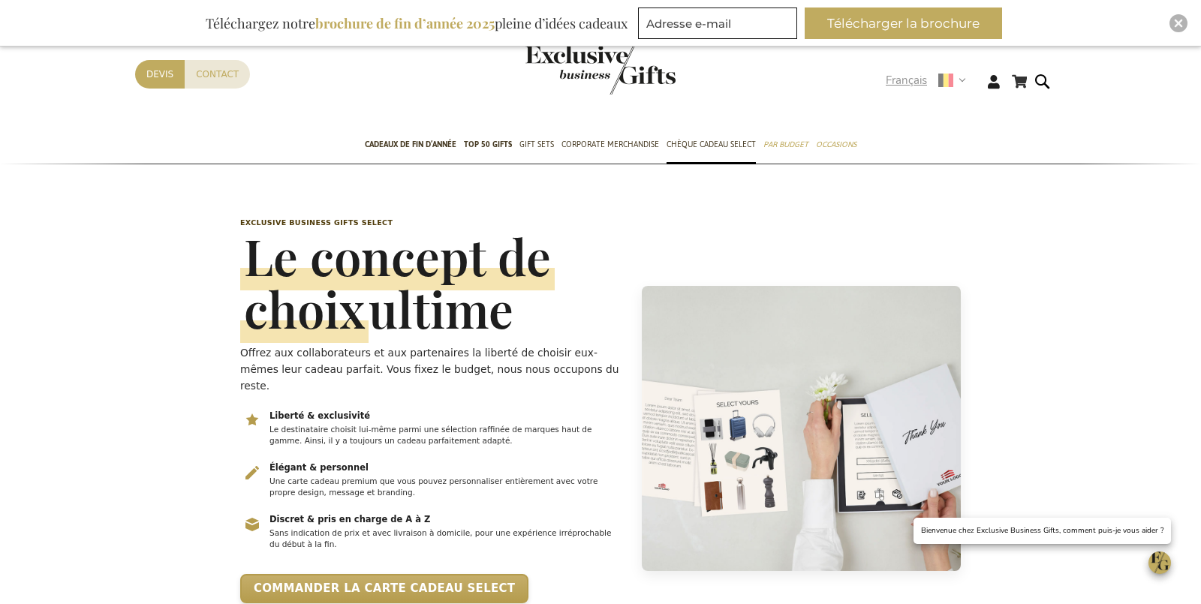
click at [899, 86] on span "Français" at bounding box center [906, 80] width 41 height 17
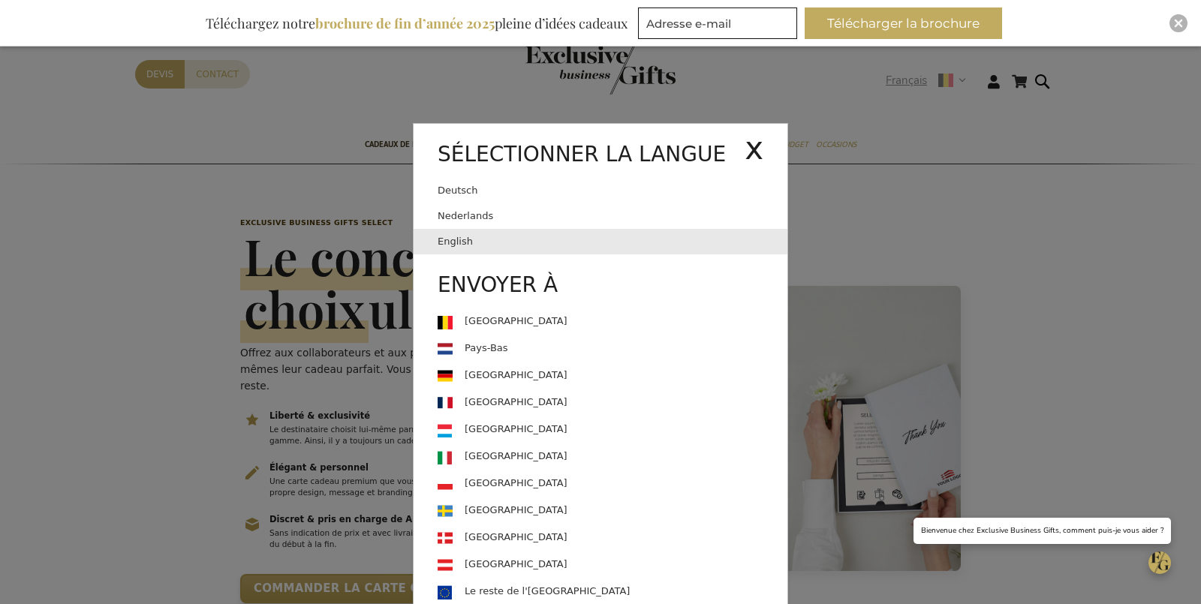
click at [575, 245] on link "English" at bounding box center [613, 242] width 350 height 26
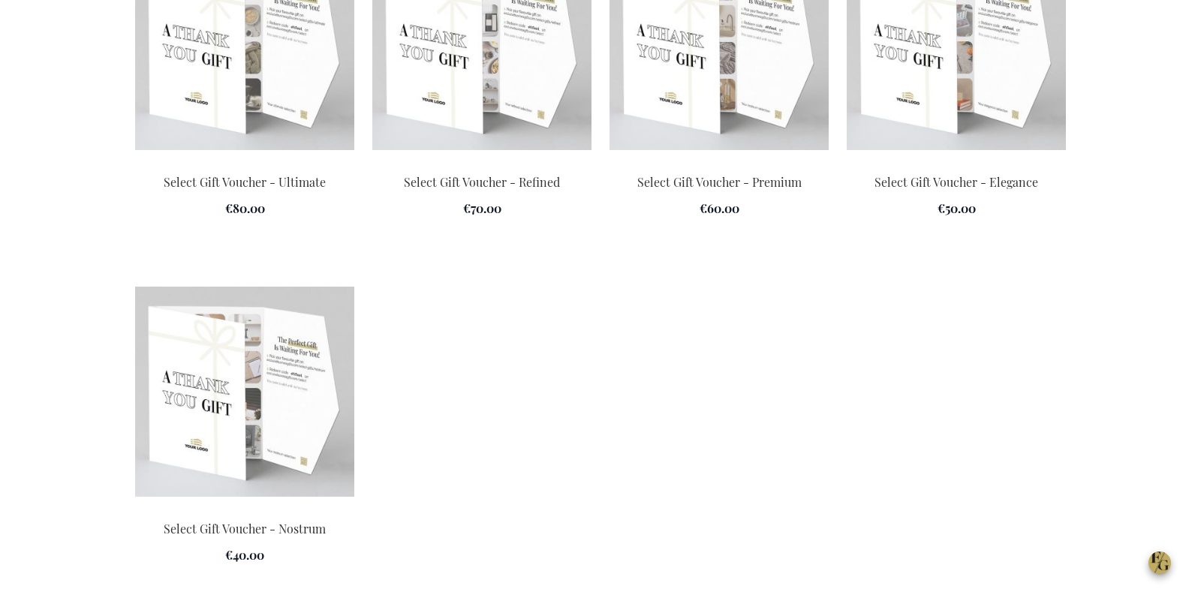
scroll to position [2193, 0]
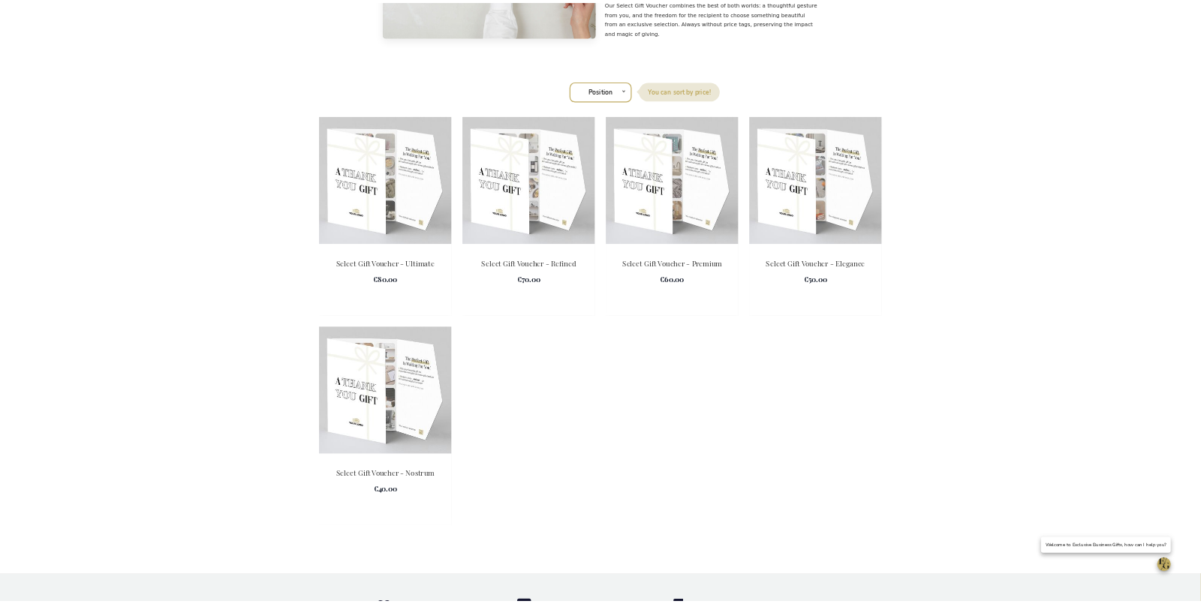
scroll to position [0, 5]
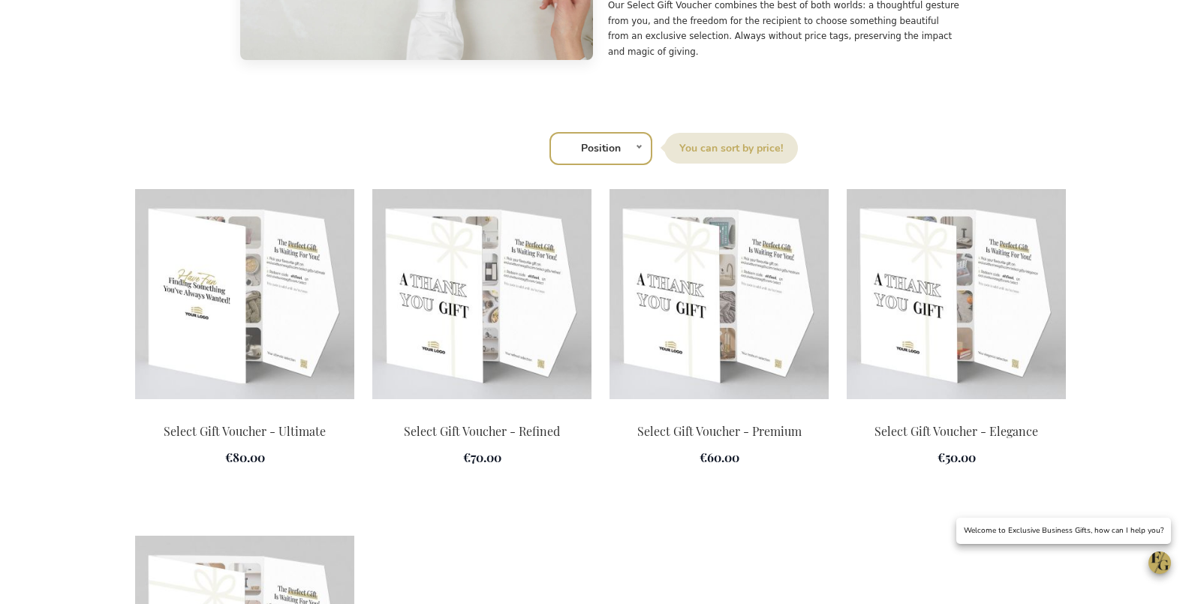
click at [286, 231] on img at bounding box center [244, 294] width 219 height 210
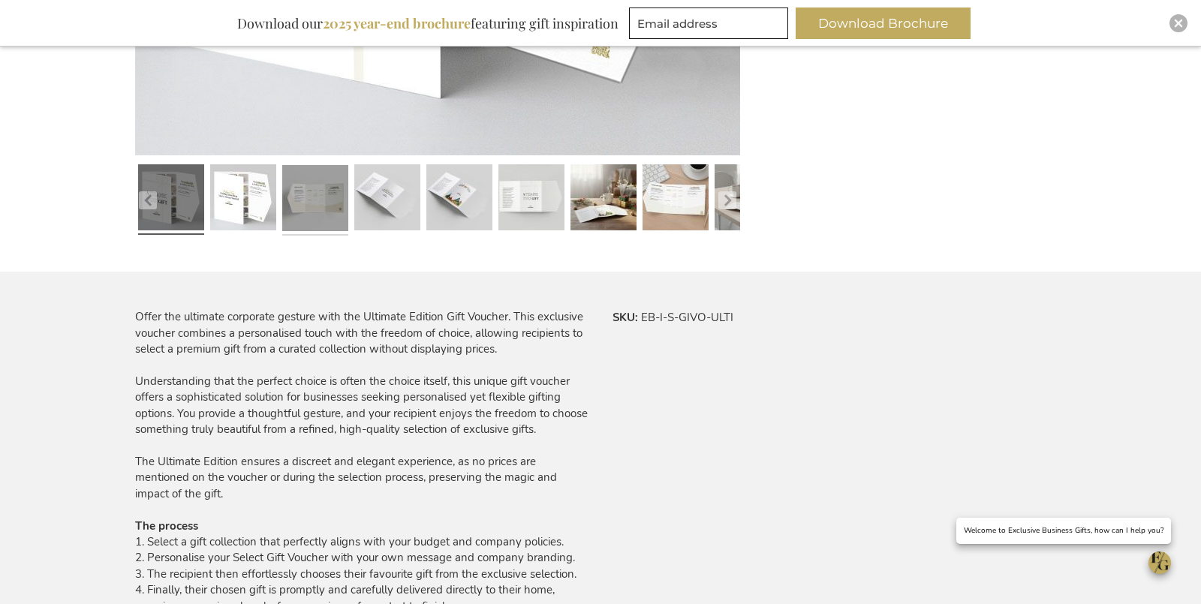
scroll to position [712, 0]
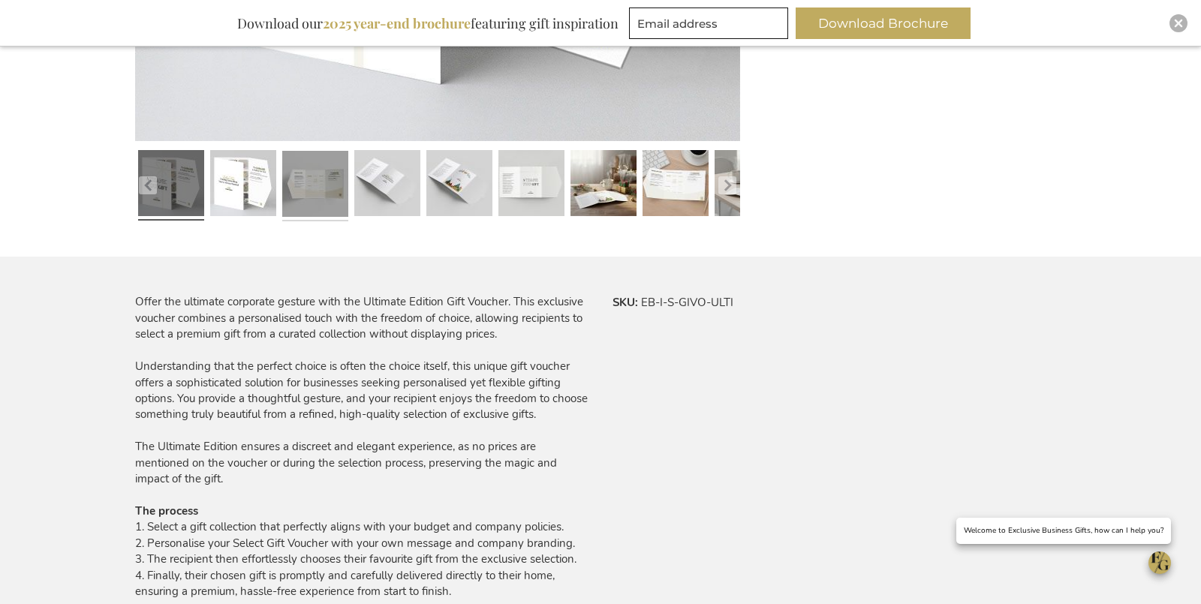
click at [321, 194] on link at bounding box center [315, 186] width 66 height 83
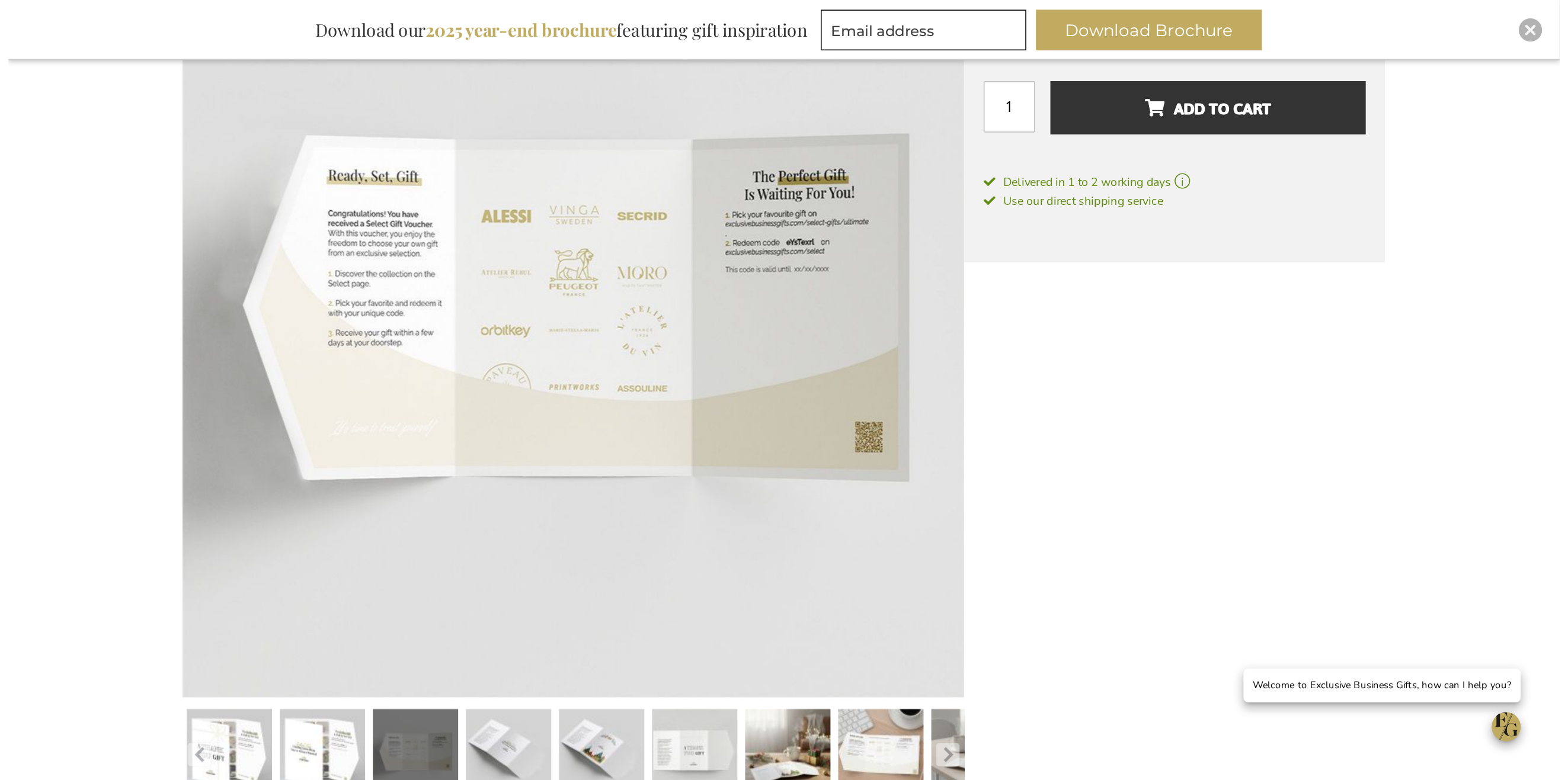
scroll to position [244, 0]
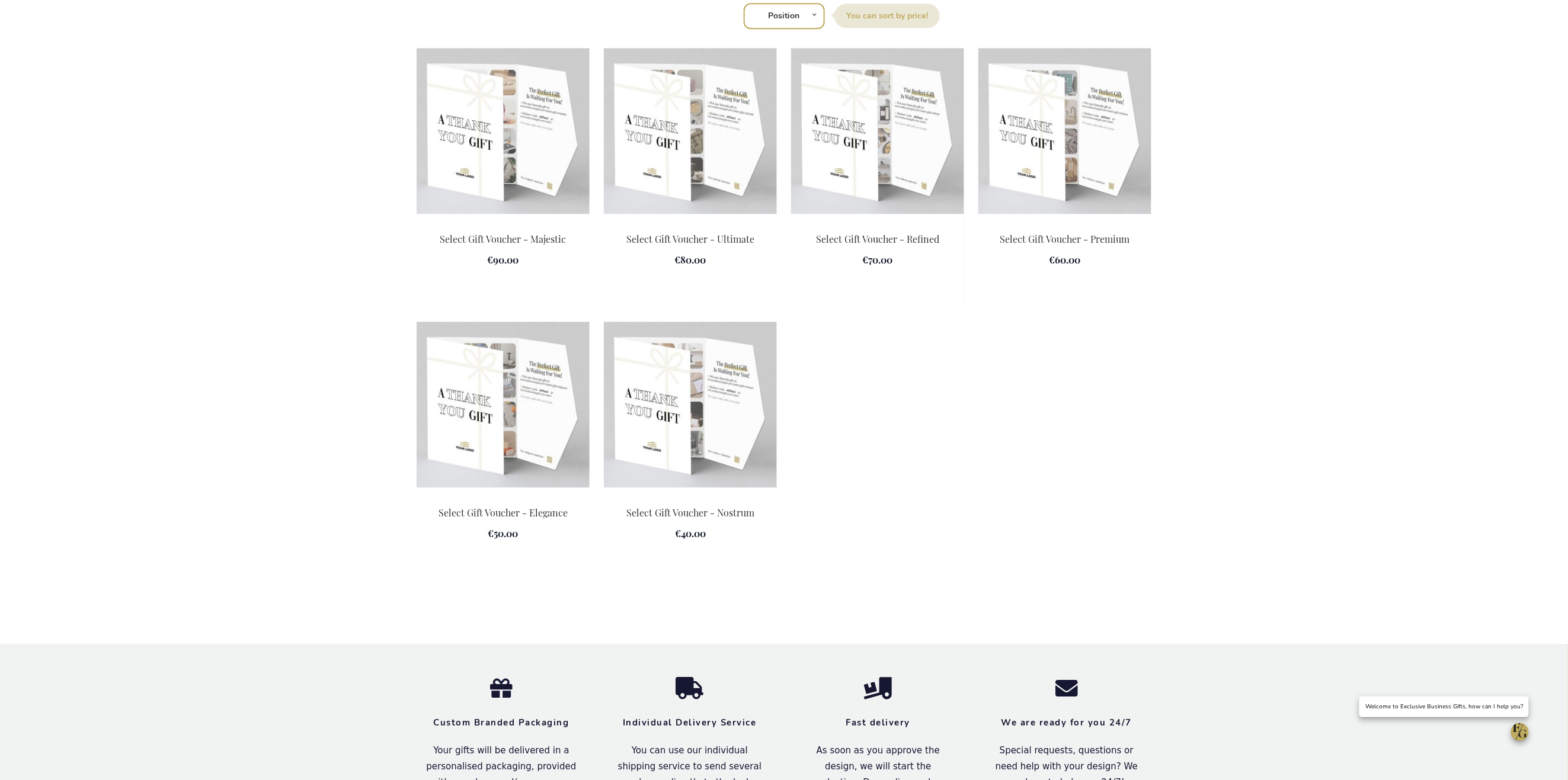
scroll to position [1653, 0]
click at [485, 56] on img at bounding box center [503, 134] width 173 height 166
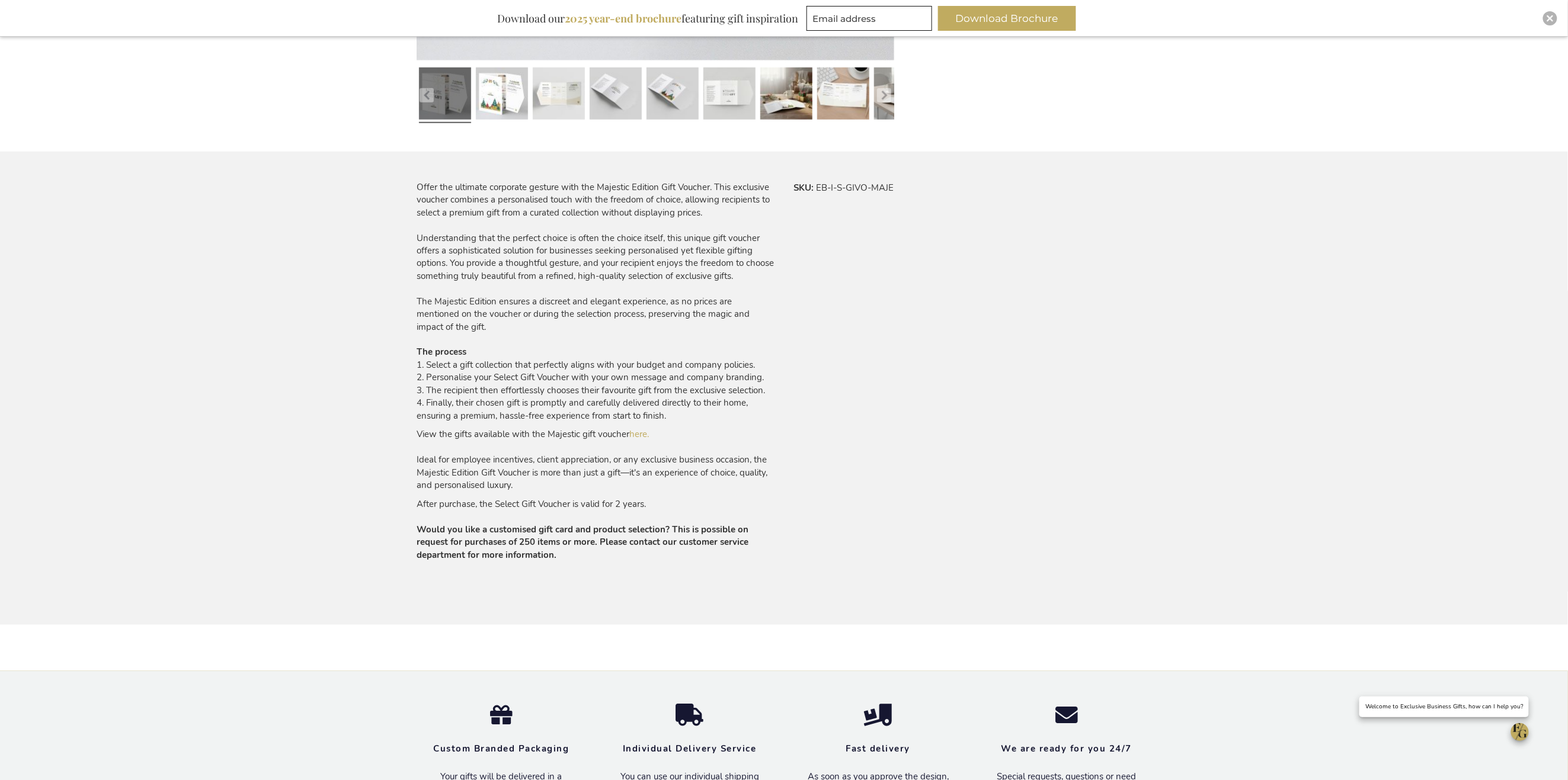
scroll to position [614, 0]
click at [639, 434] on link "here." at bounding box center [638, 432] width 20 height 12
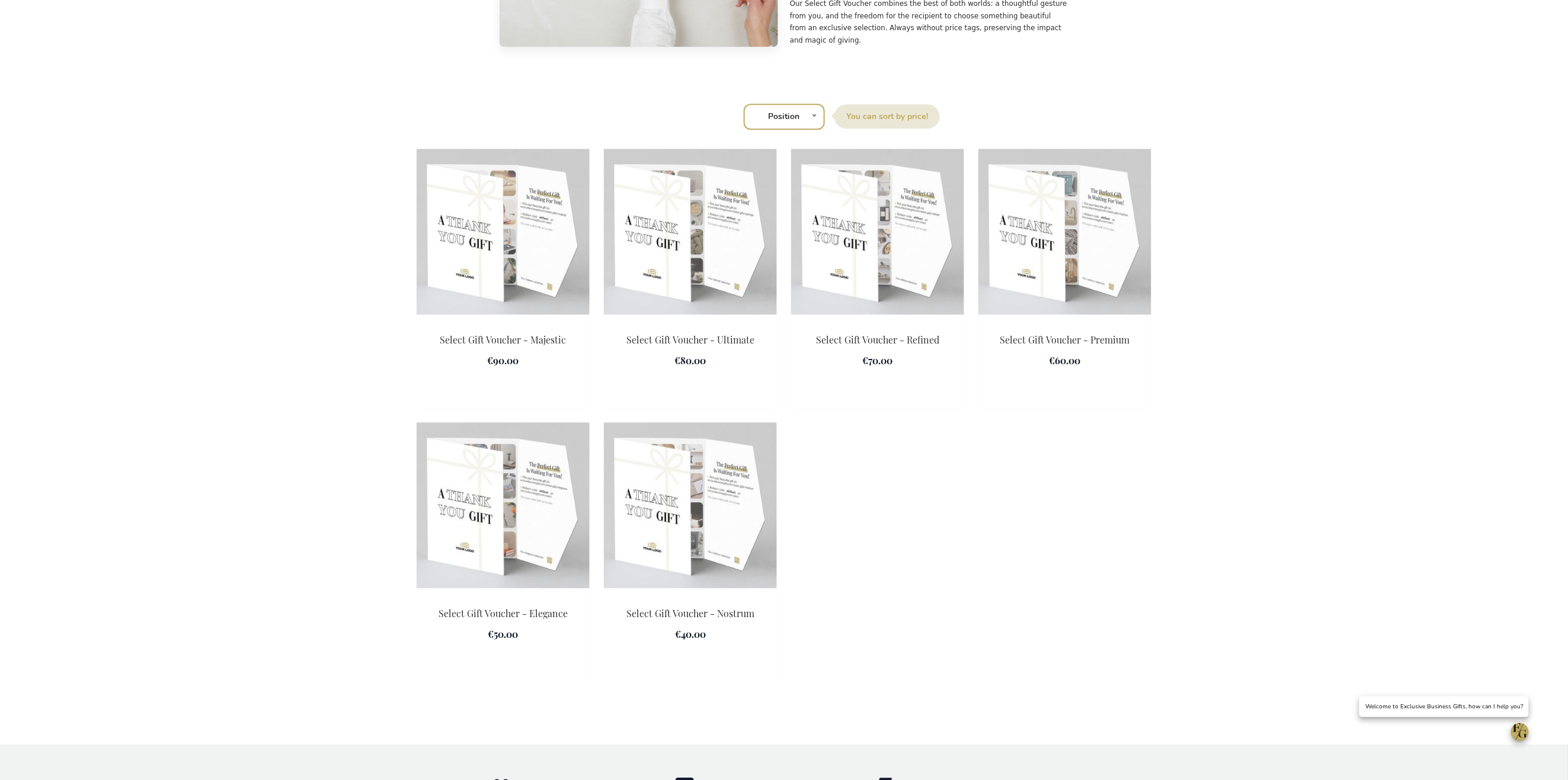
scroll to position [1554, 0]
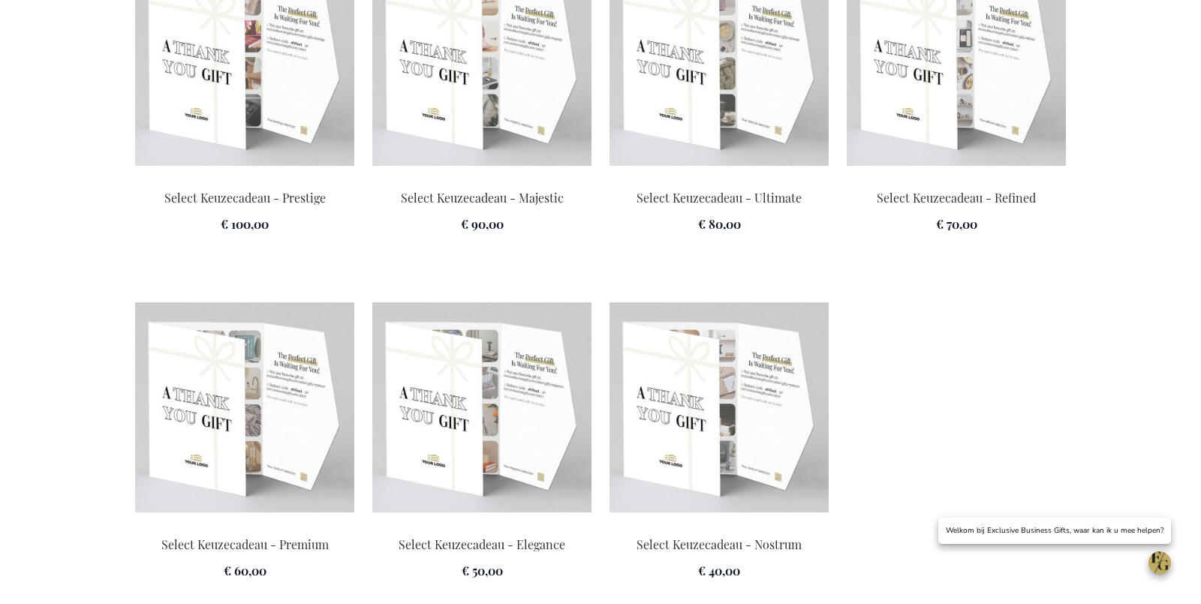
scroll to position [2206, 0]
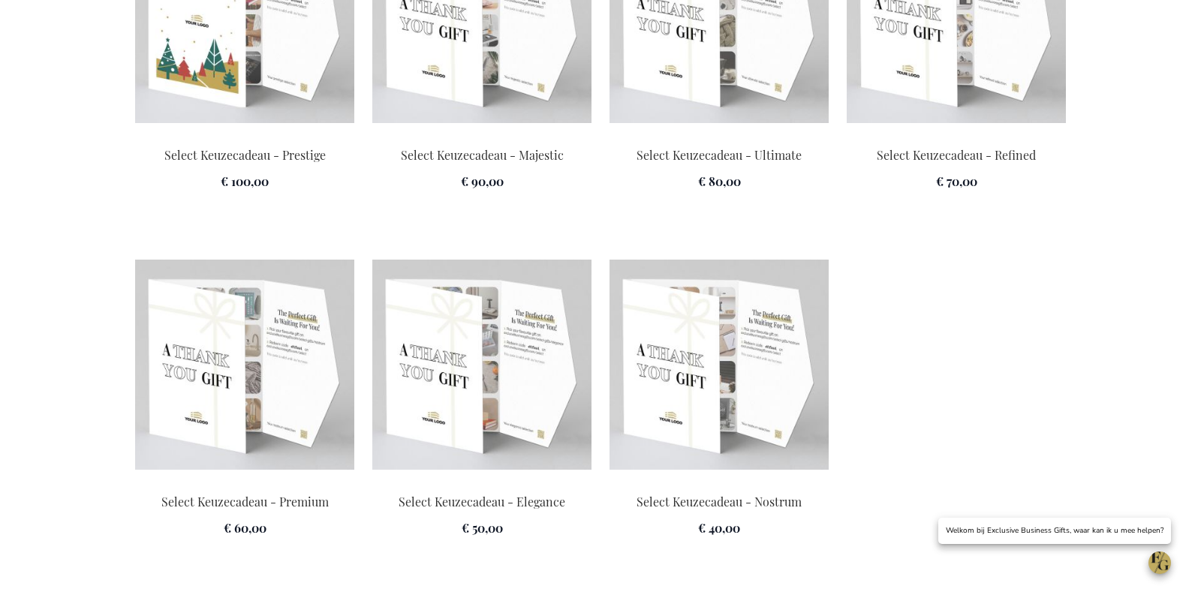
click at [255, 123] on img at bounding box center [244, 18] width 219 height 210
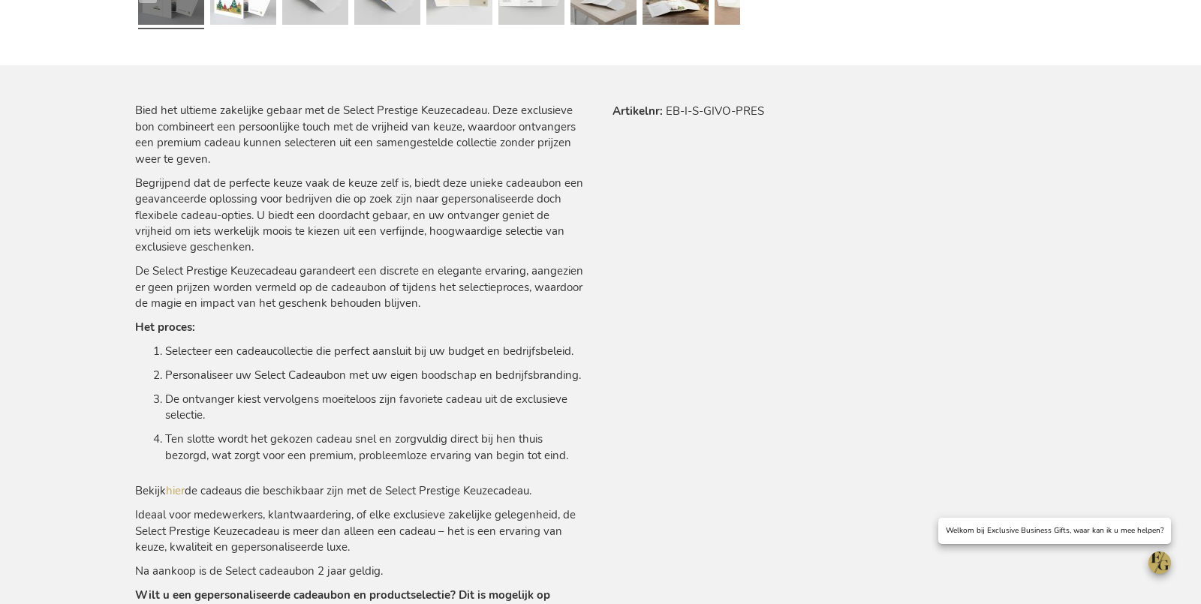
scroll to position [861, 0]
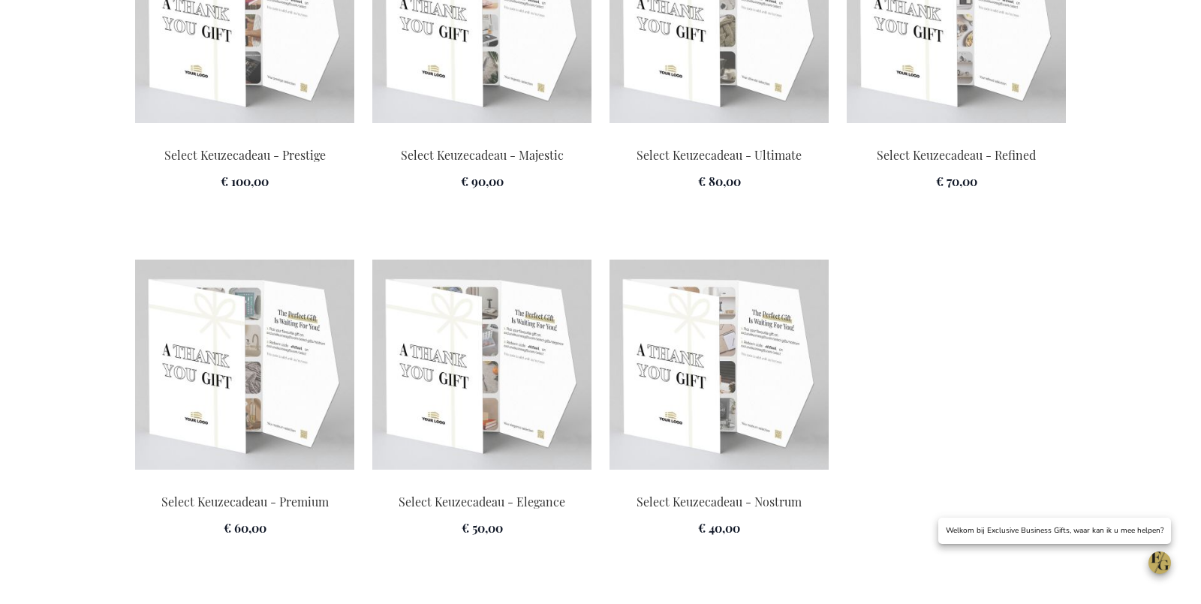
scroll to position [0, 5]
click at [738, 95] on img at bounding box center [719, 18] width 219 height 210
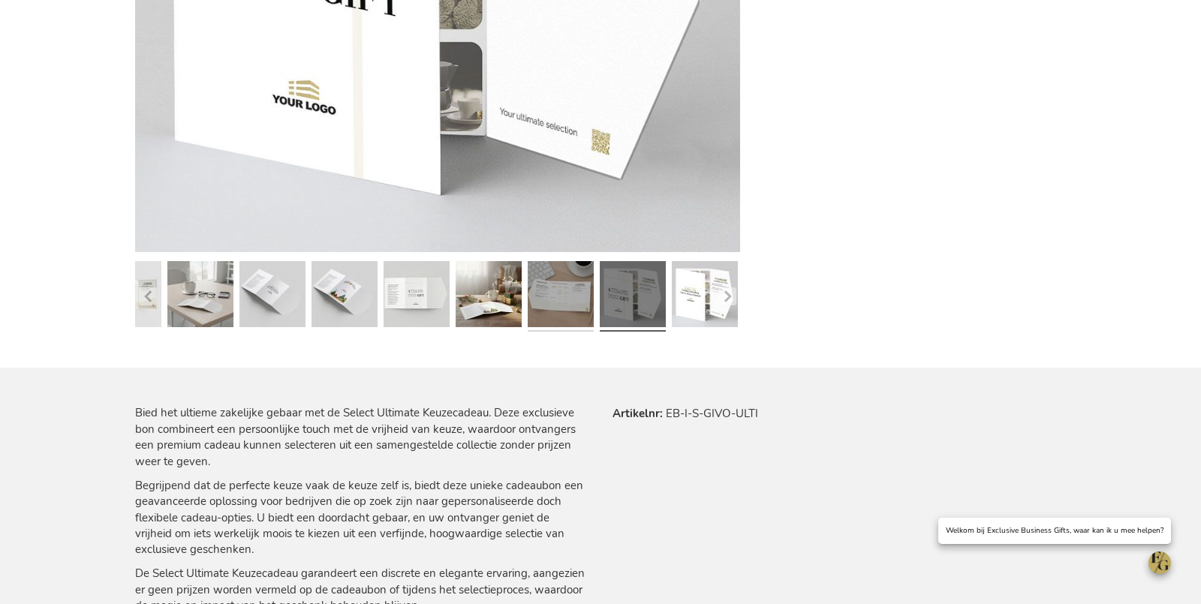
click at [581, 305] on link at bounding box center [561, 297] width 66 height 83
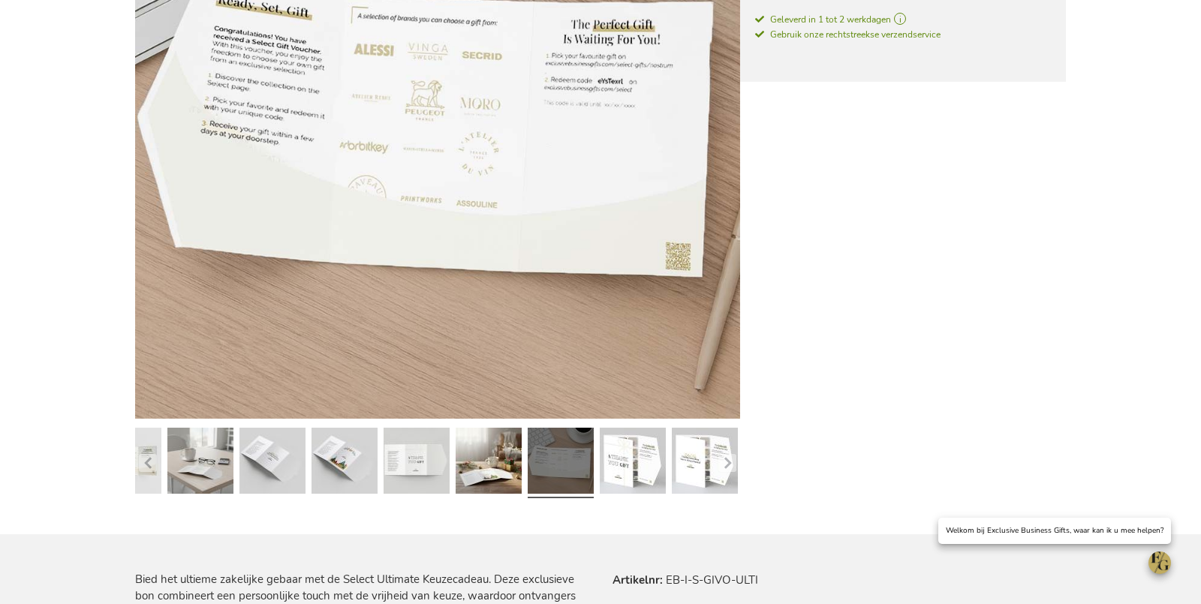
scroll to position [339, 0]
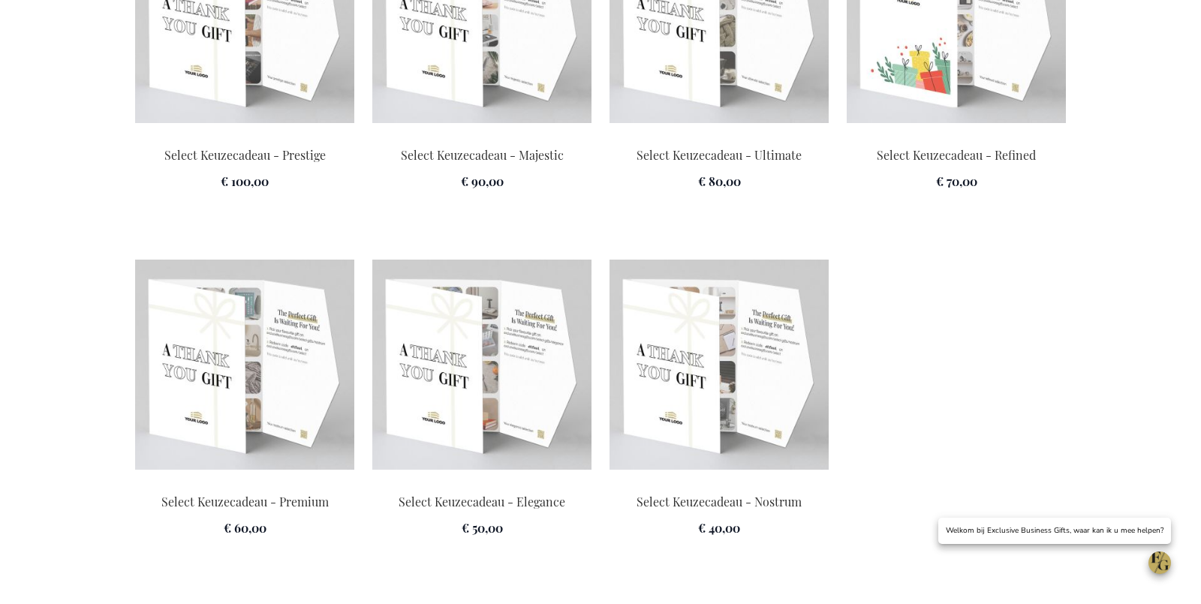
scroll to position [0, 5]
click at [912, 96] on img at bounding box center [956, 18] width 219 height 210
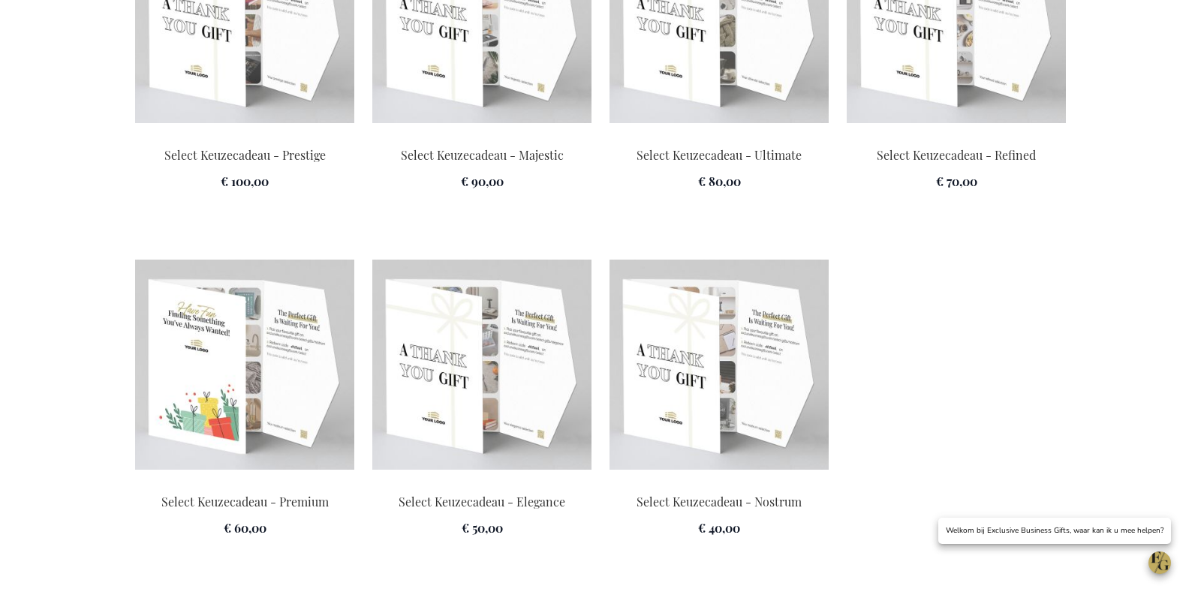
click at [212, 417] on img at bounding box center [244, 365] width 219 height 210
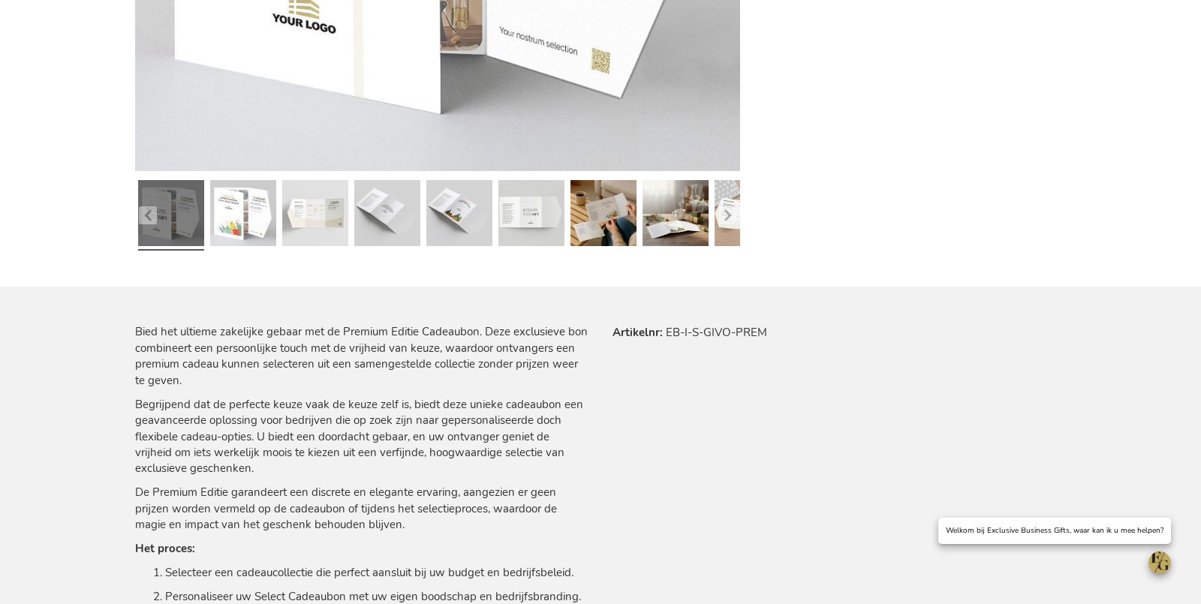
scroll to position [634, 0]
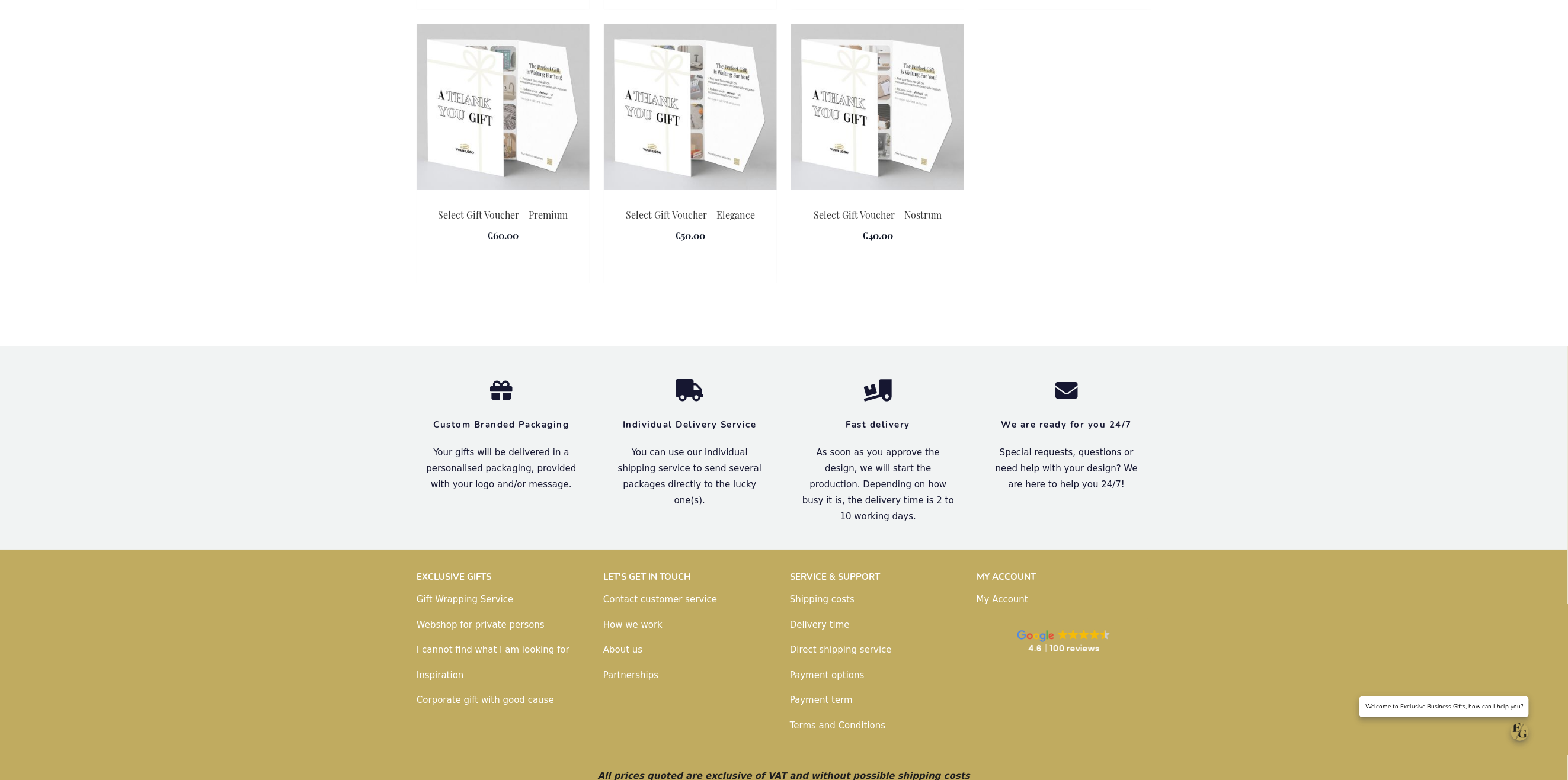
scroll to position [0, 4]
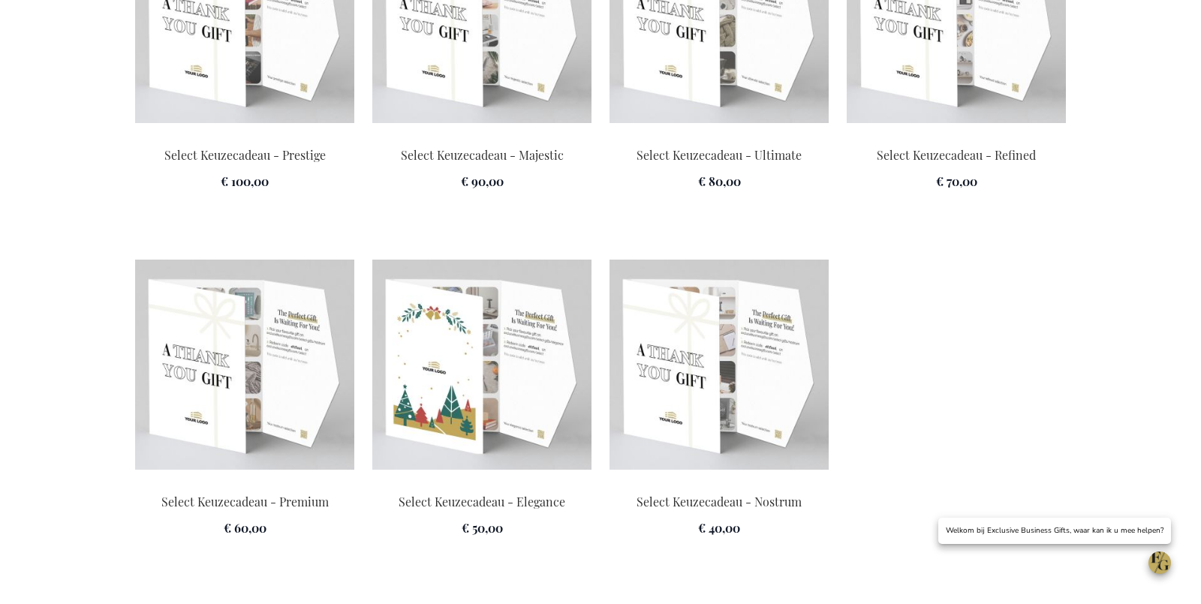
click at [491, 453] on img at bounding box center [481, 365] width 219 height 210
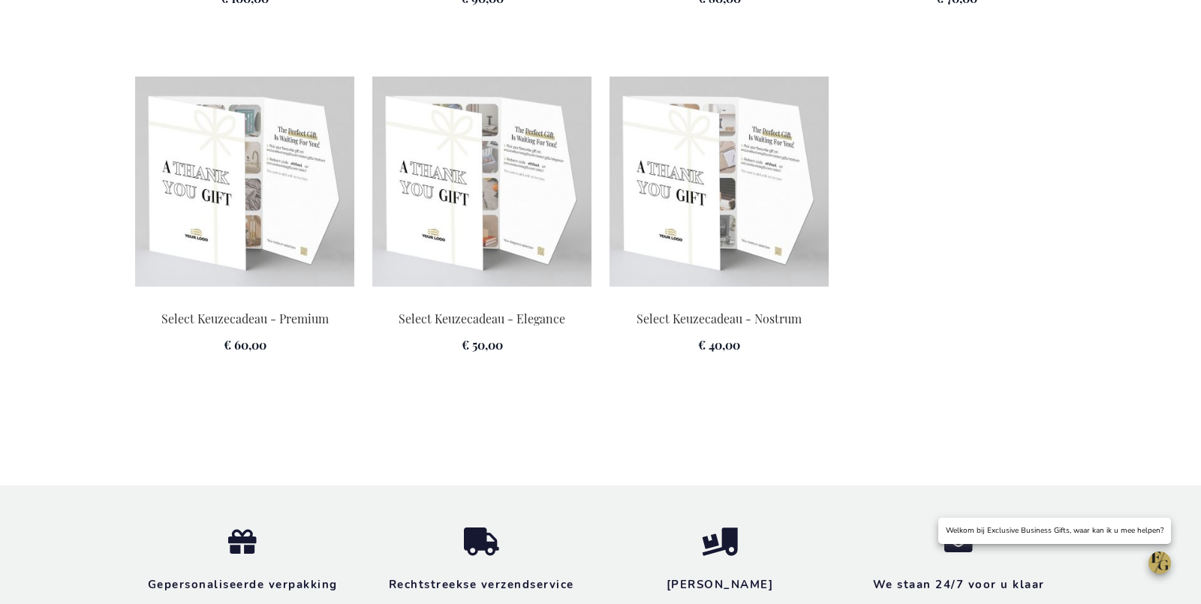
scroll to position [0, 5]
click at [789, 285] on img at bounding box center [719, 182] width 219 height 210
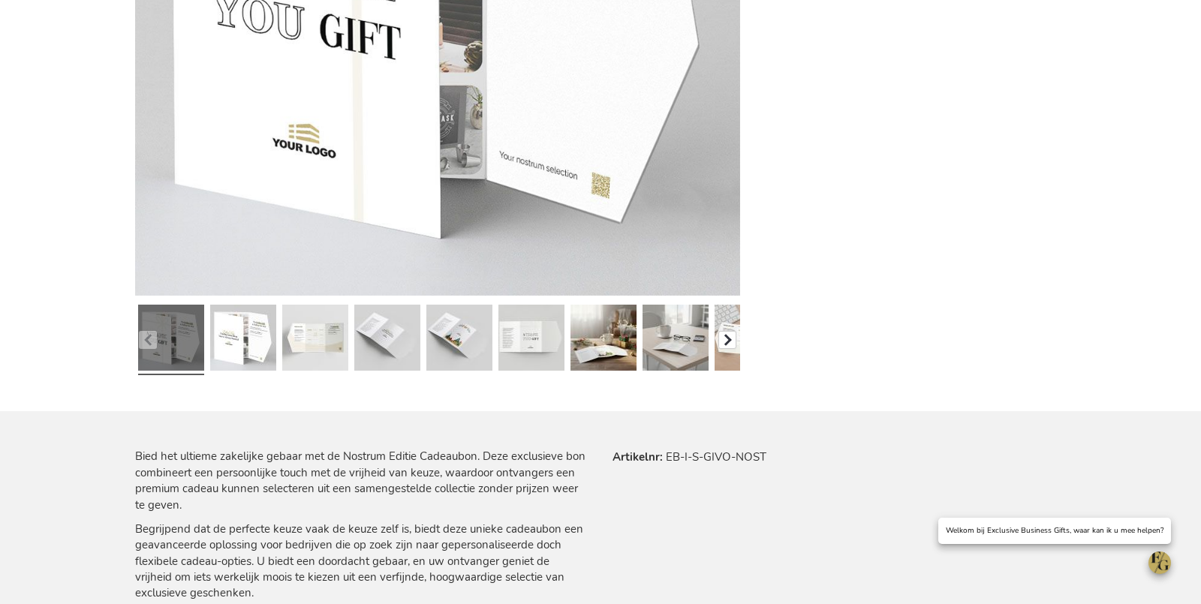
click at [722, 342] on button "button" at bounding box center [727, 340] width 18 height 18
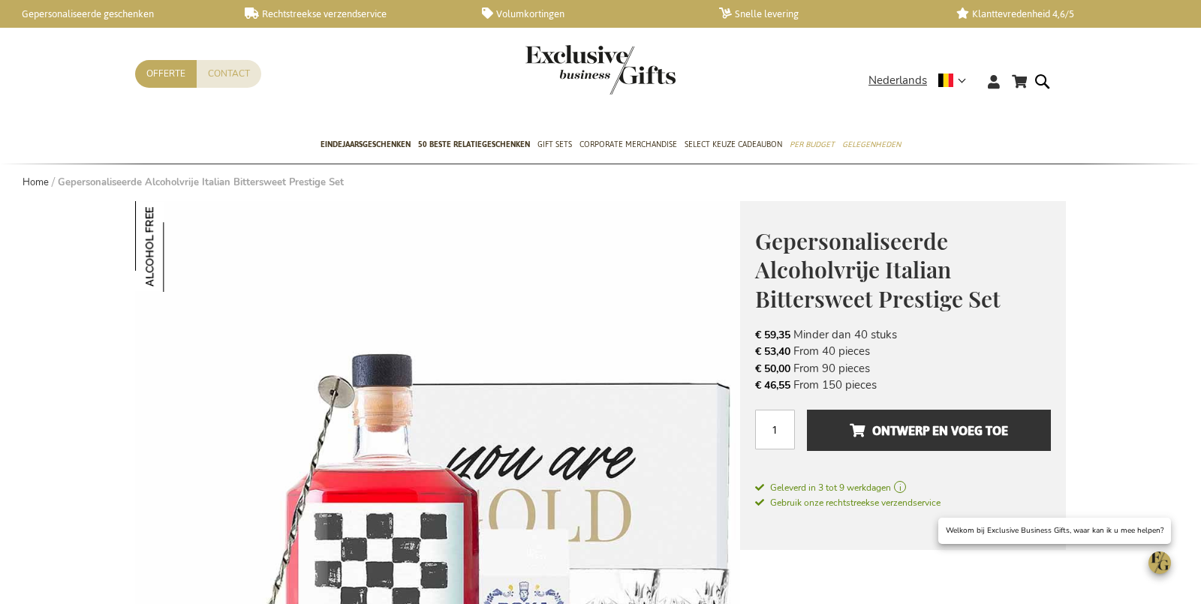
click at [851, 264] on span "Gepersonaliseerde Alcoholvrije Italian Bittersweet Prestige Set" at bounding box center [878, 270] width 246 height 88
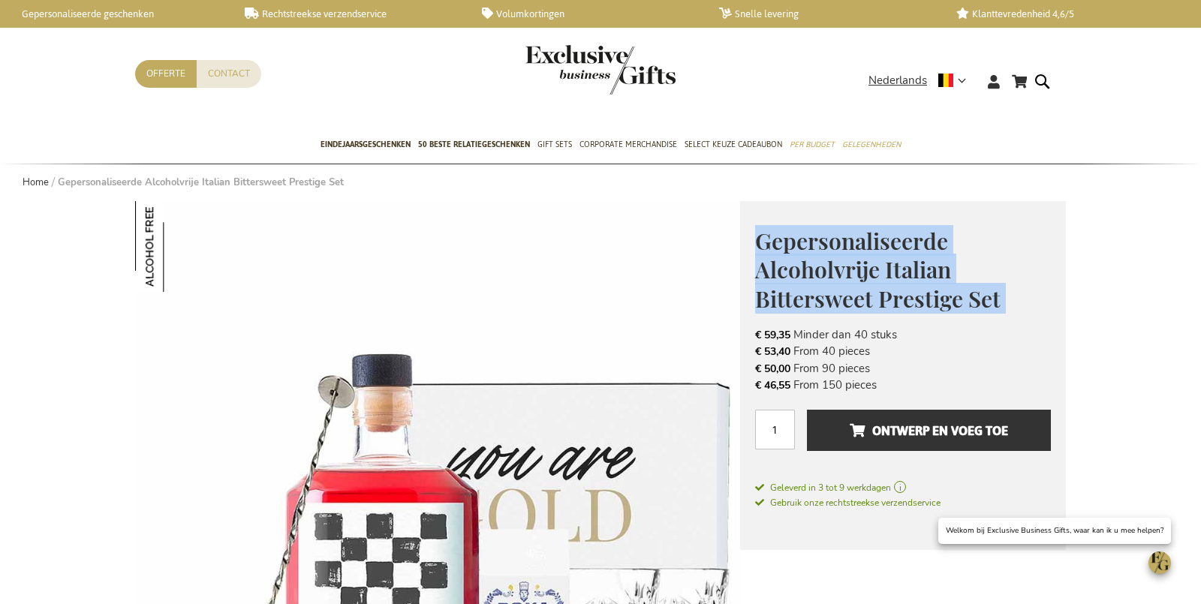
click at [851, 264] on span "Gepersonaliseerde Alcoholvrije Italian Bittersweet Prestige Set" at bounding box center [878, 270] width 246 height 88
copy div "Gepersonaliseerde Alcoholvrije Italian Bittersweet Prestige Set € 59,35 Excl. V…"
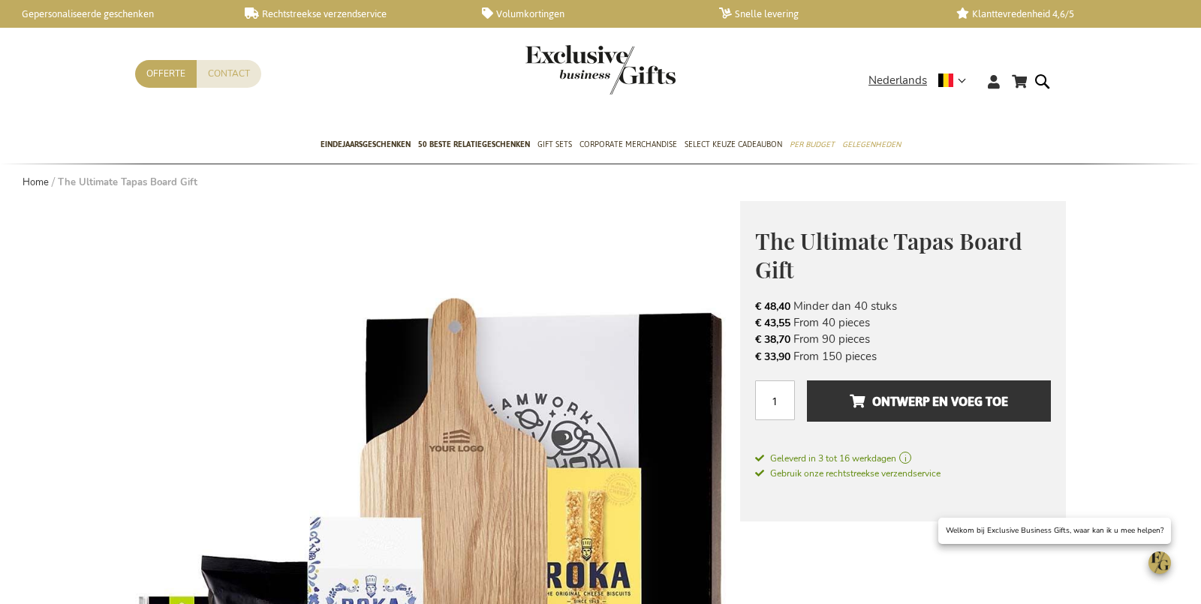
click at [828, 236] on span "The Ultimate Tapas Board Gift" at bounding box center [888, 255] width 267 height 59
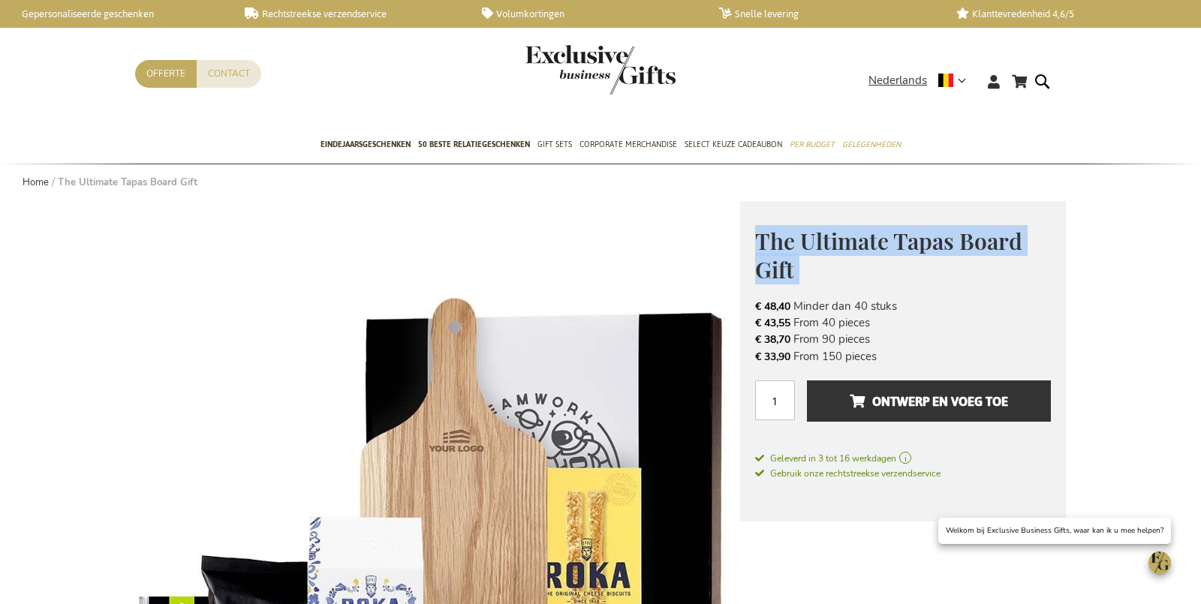
click at [828, 236] on span "The Ultimate Tapas Board Gift" at bounding box center [888, 255] width 267 height 59
copy div "The Ultimate Tapas Board Gift € 48,40 Excl. VAT"
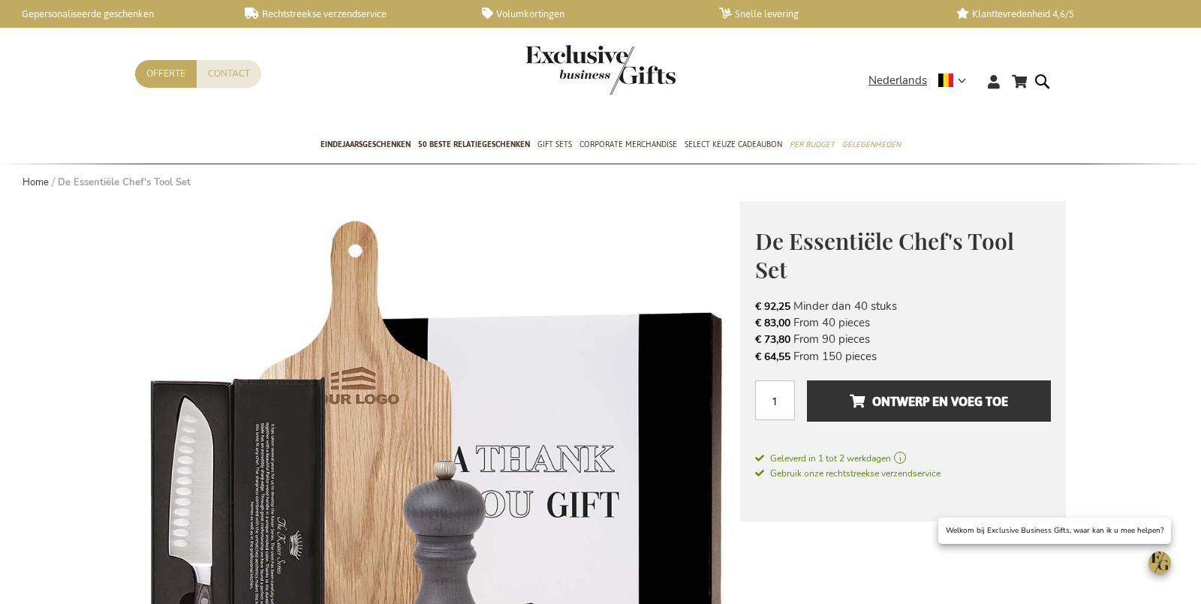
click at [816, 233] on span "De Essentiële Chef's Tool Set" at bounding box center [884, 255] width 259 height 59
click at [816, 234] on span "De Essentiële Chef's Tool Set" at bounding box center [884, 255] width 259 height 59
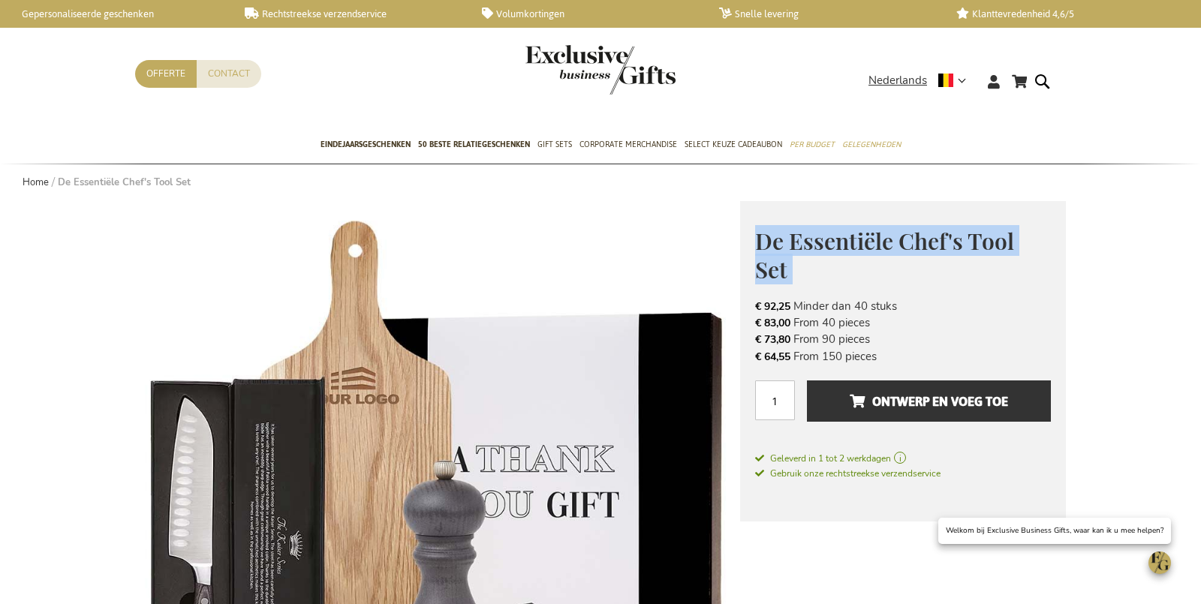
click at [816, 234] on span "De Essentiële Chef's Tool Set" at bounding box center [884, 255] width 259 height 59
copy div "De Essentiële Chef's Tool Set € 92,25 Excl. VAT"
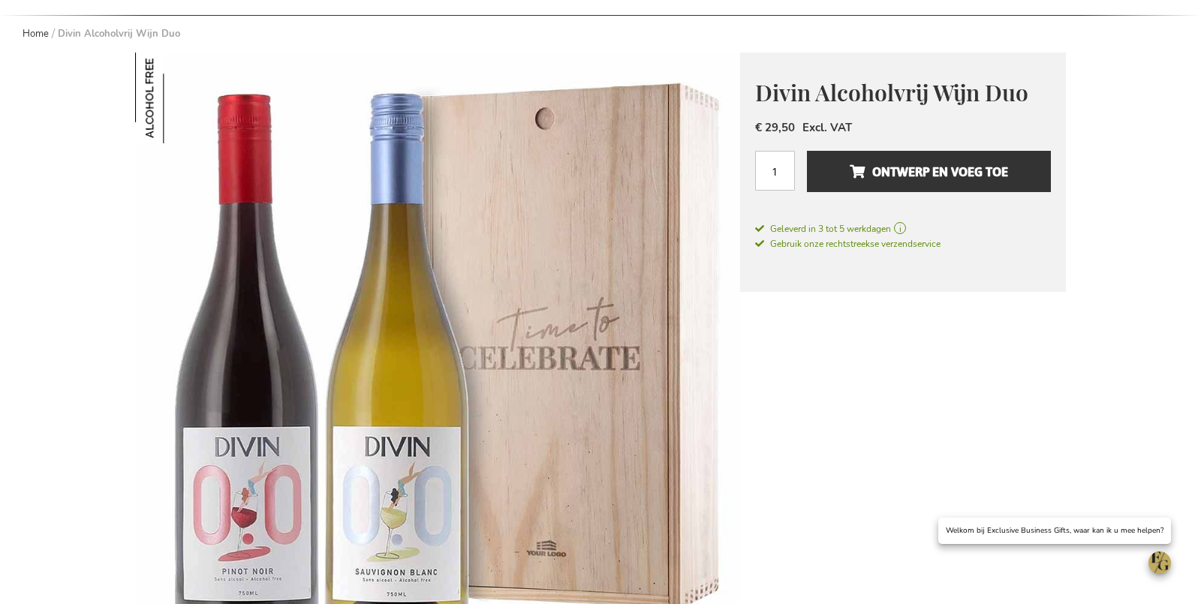
scroll to position [155, 0]
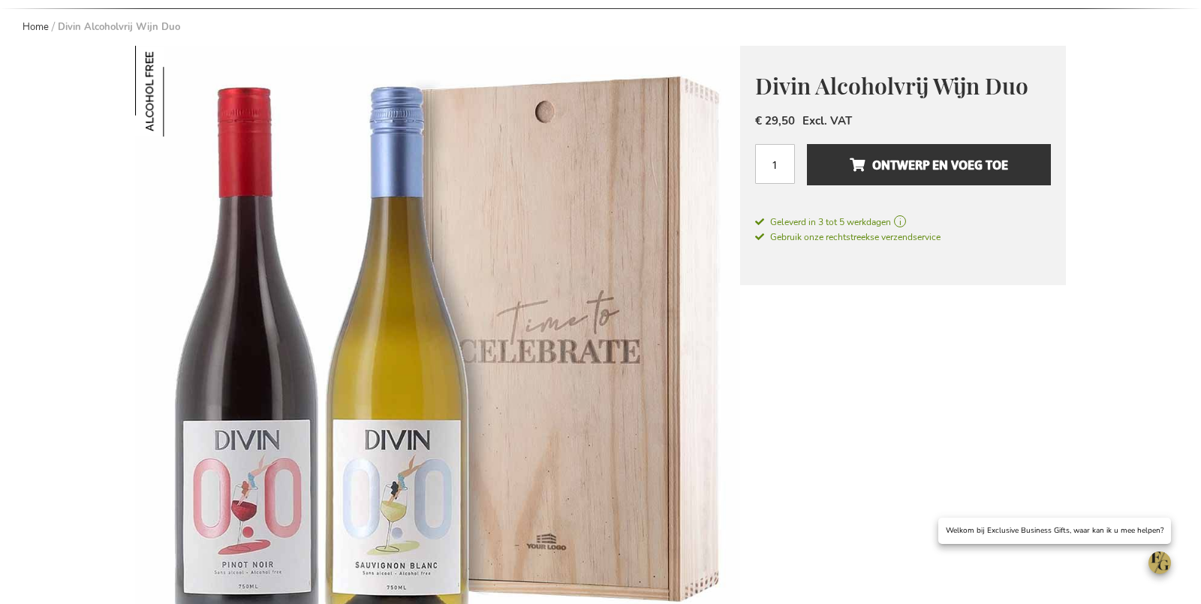
click at [902, 90] on span "Divin Alcoholvrij Wijn Duo" at bounding box center [891, 86] width 273 height 30
click at [902, 89] on span "Divin Alcoholvrij Wijn Duo" at bounding box center [891, 86] width 273 height 30
copy div "Divin Alcoholvrij Wijn Duo"
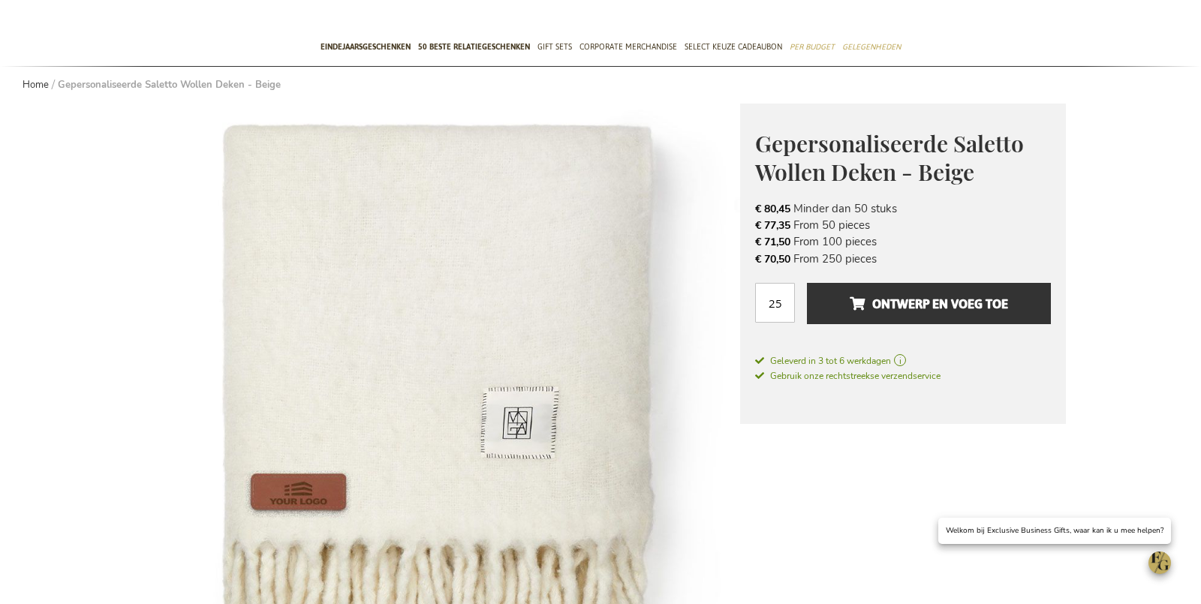
scroll to position [100, 0]
